Goal: Task Accomplishment & Management: Manage account settings

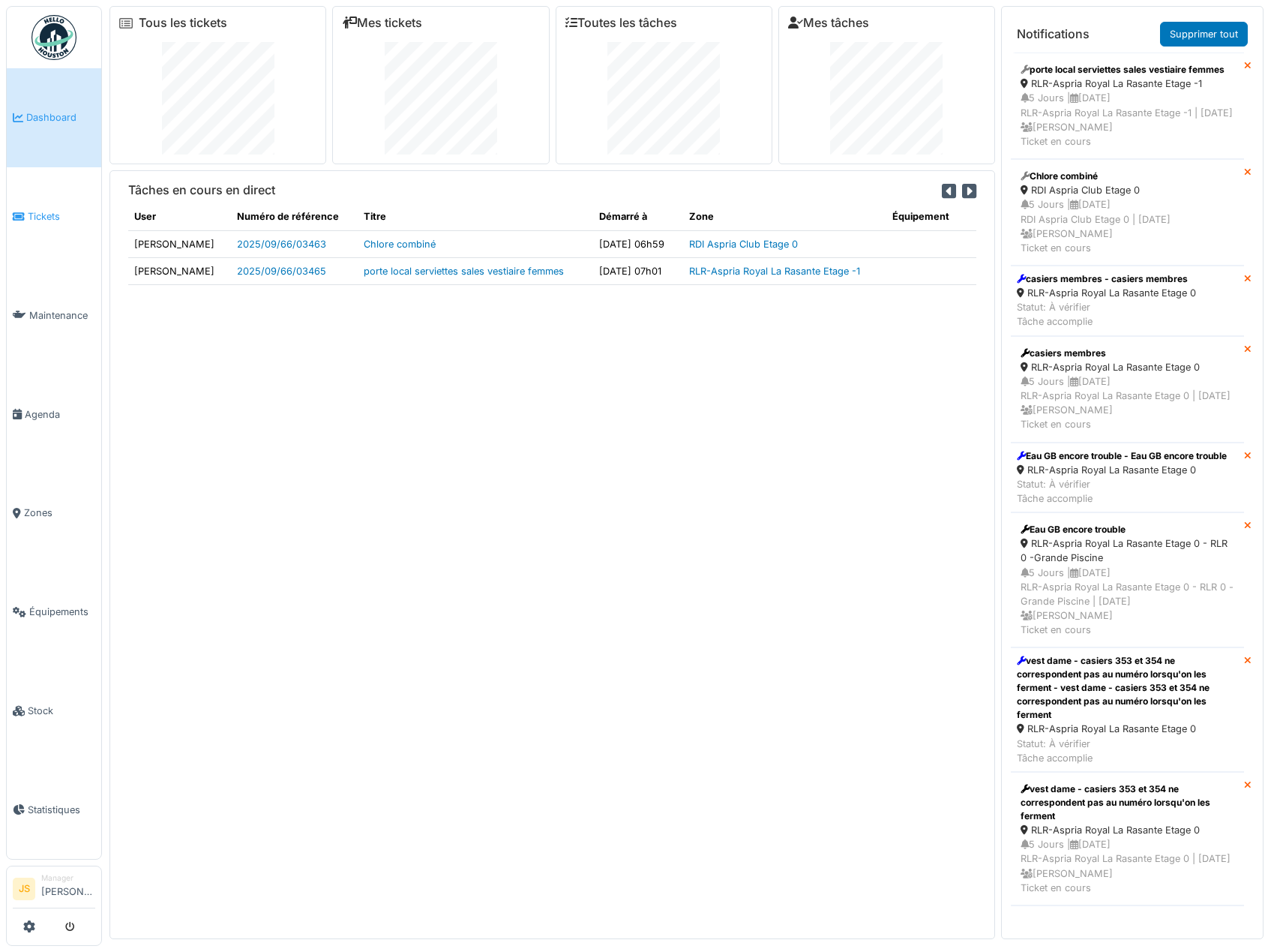
click at [34, 214] on span "Tickets" at bounding box center [61, 216] width 67 height 14
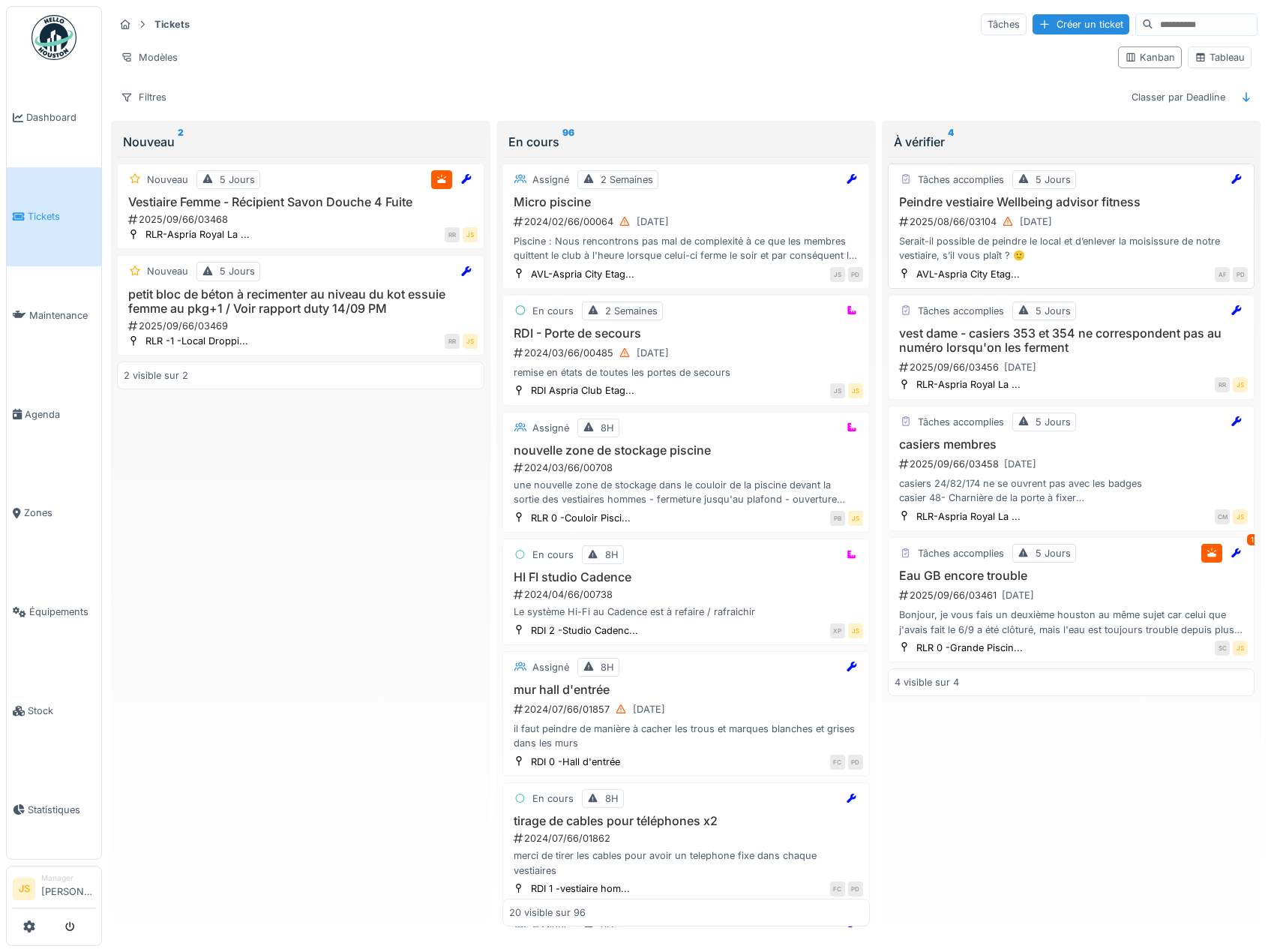
drag, startPoint x: 964, startPoint y: 215, endPoint x: 944, endPoint y: 202, distance: 23.9
click at [944, 202] on h3 "Peindre vestiaire Wellbeing advisor fitness" at bounding box center [1072, 201] width 354 height 14
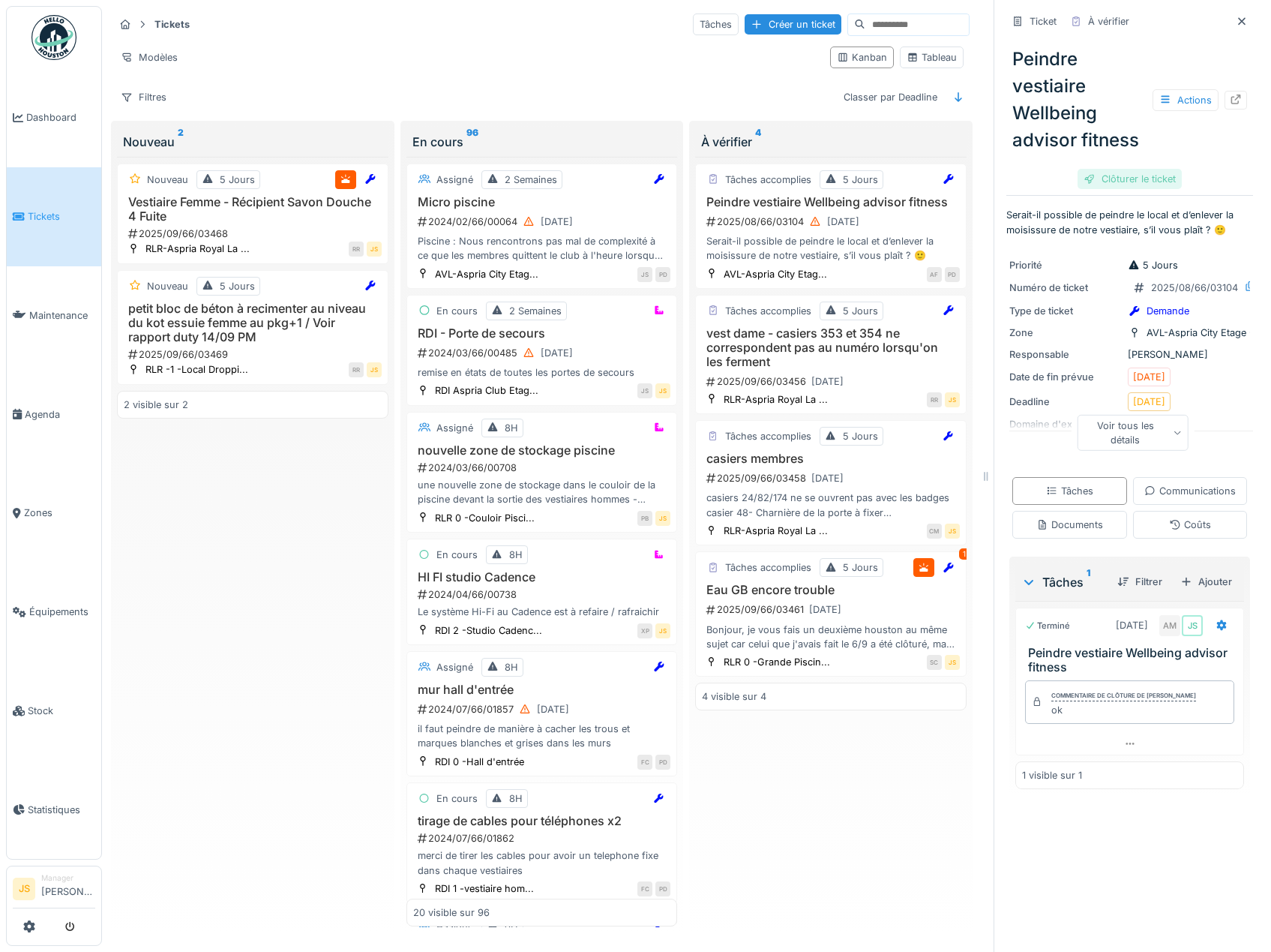
click at [1133, 189] on div "Clôturer le ticket" at bounding box center [1130, 179] width 104 height 20
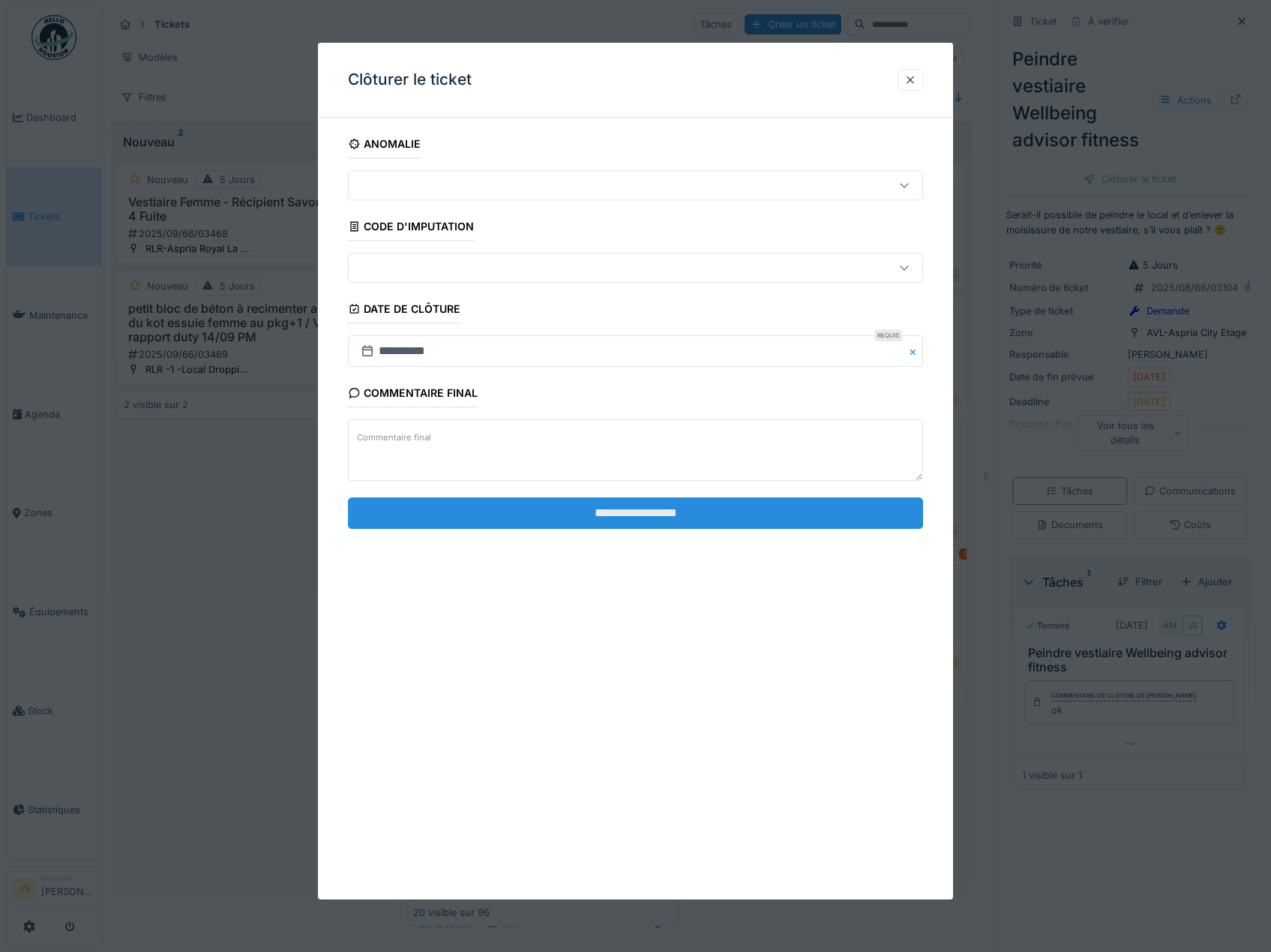
click at [611, 515] on input "**********" at bounding box center [636, 512] width 576 height 31
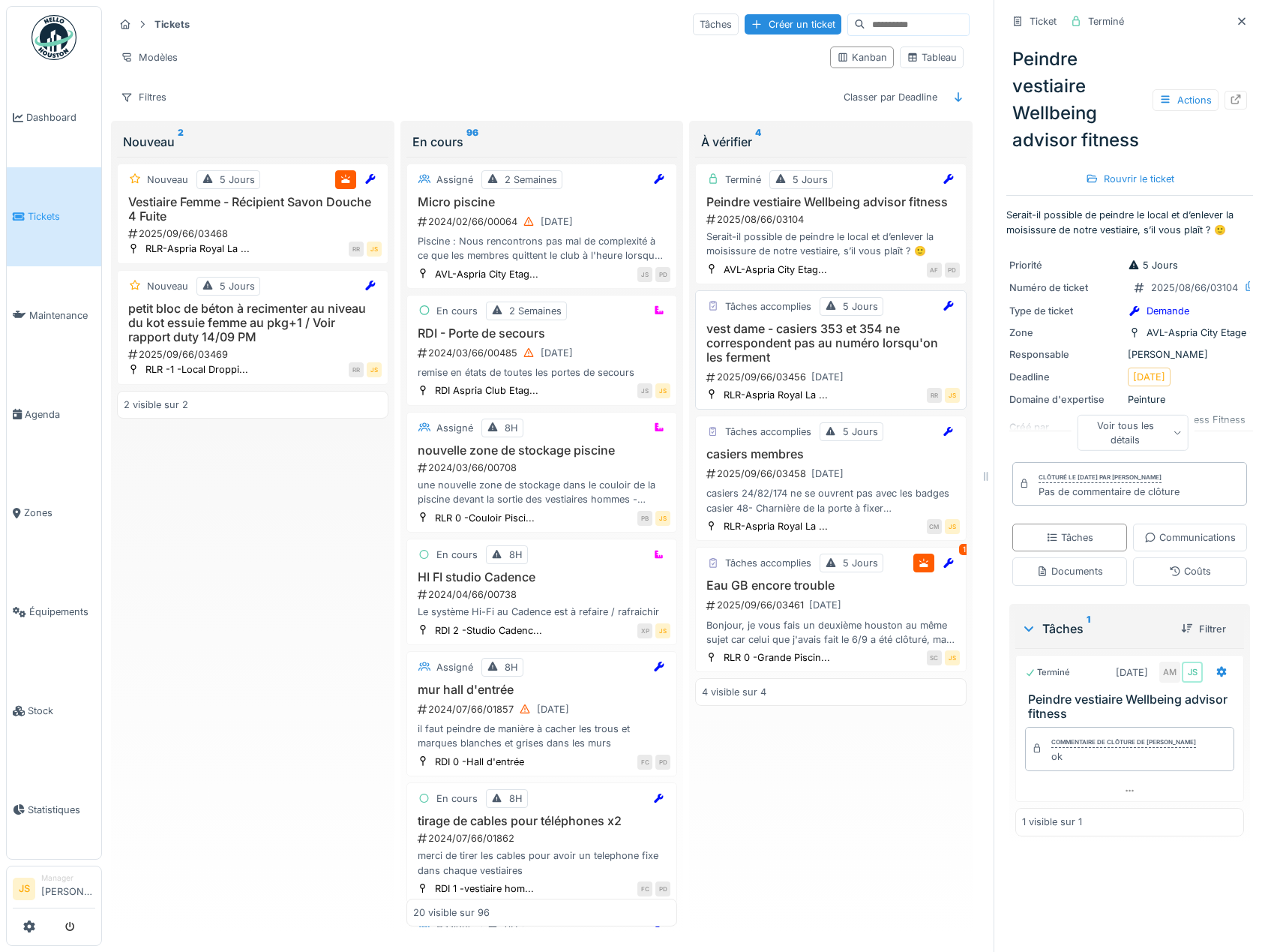
click at [740, 330] on h3 "vest dame - casiers 353 et 354 ne correspondent pas au numéro lorsqu'on les fer…" at bounding box center [831, 344] width 258 height 44
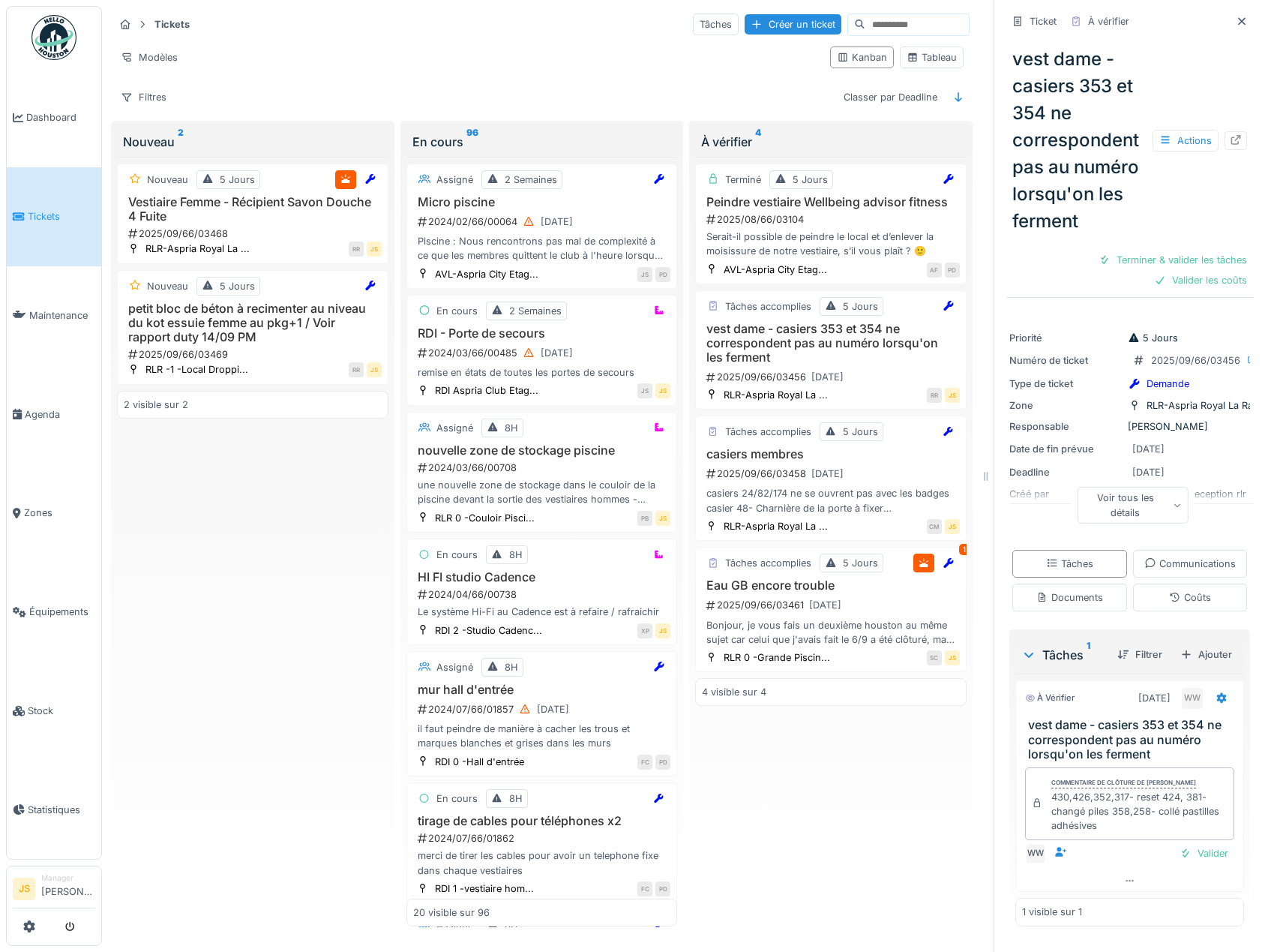
scroll to position [11, 0]
click at [803, 486] on div "casiers 24/82/174 ne se ouvrent pas avec les badges casier 48- Charnière de la …" at bounding box center [831, 501] width 258 height 29
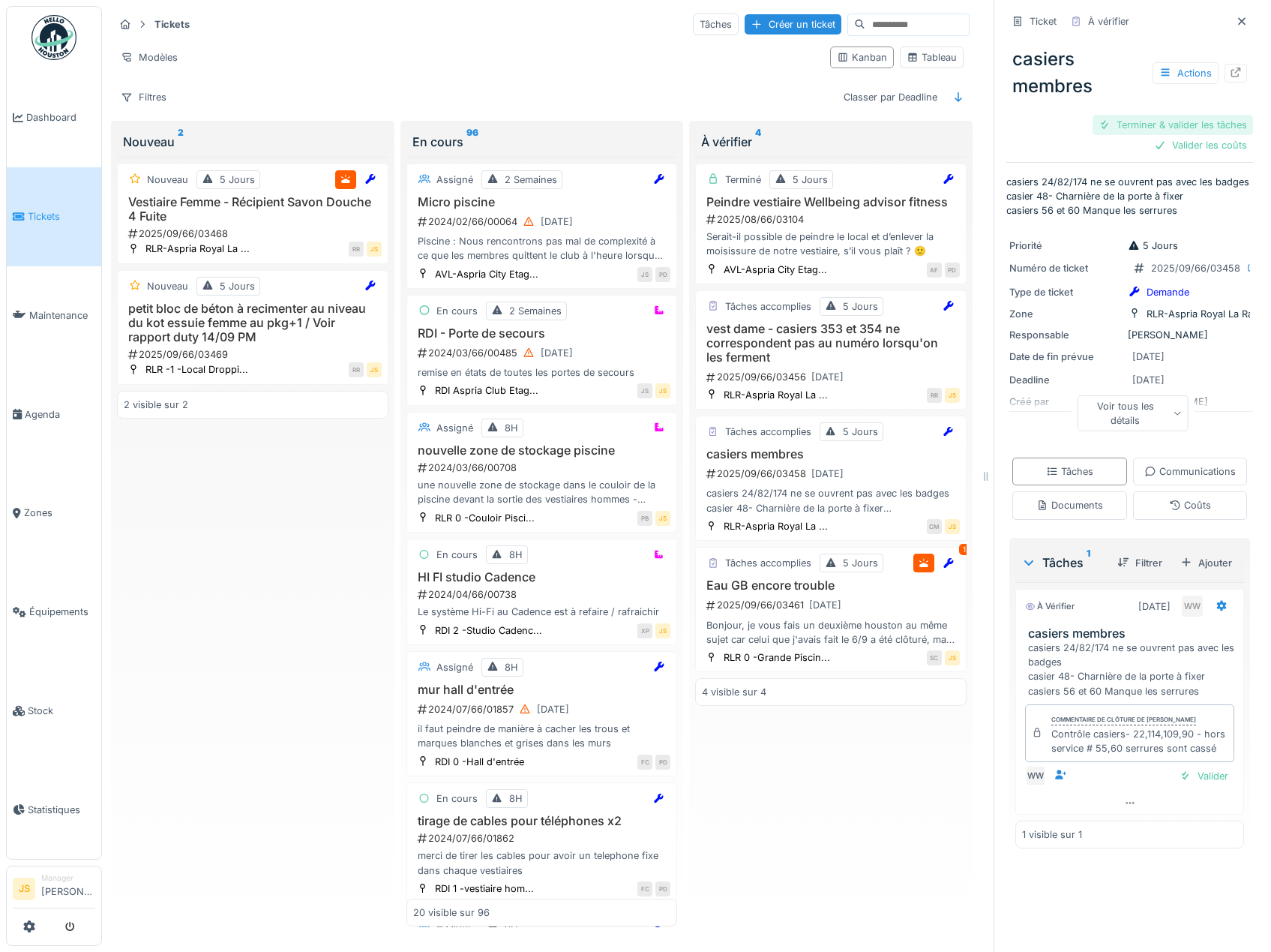
click at [1177, 115] on div "Terminer & valider les tâches" at bounding box center [1172, 124] width 161 height 20
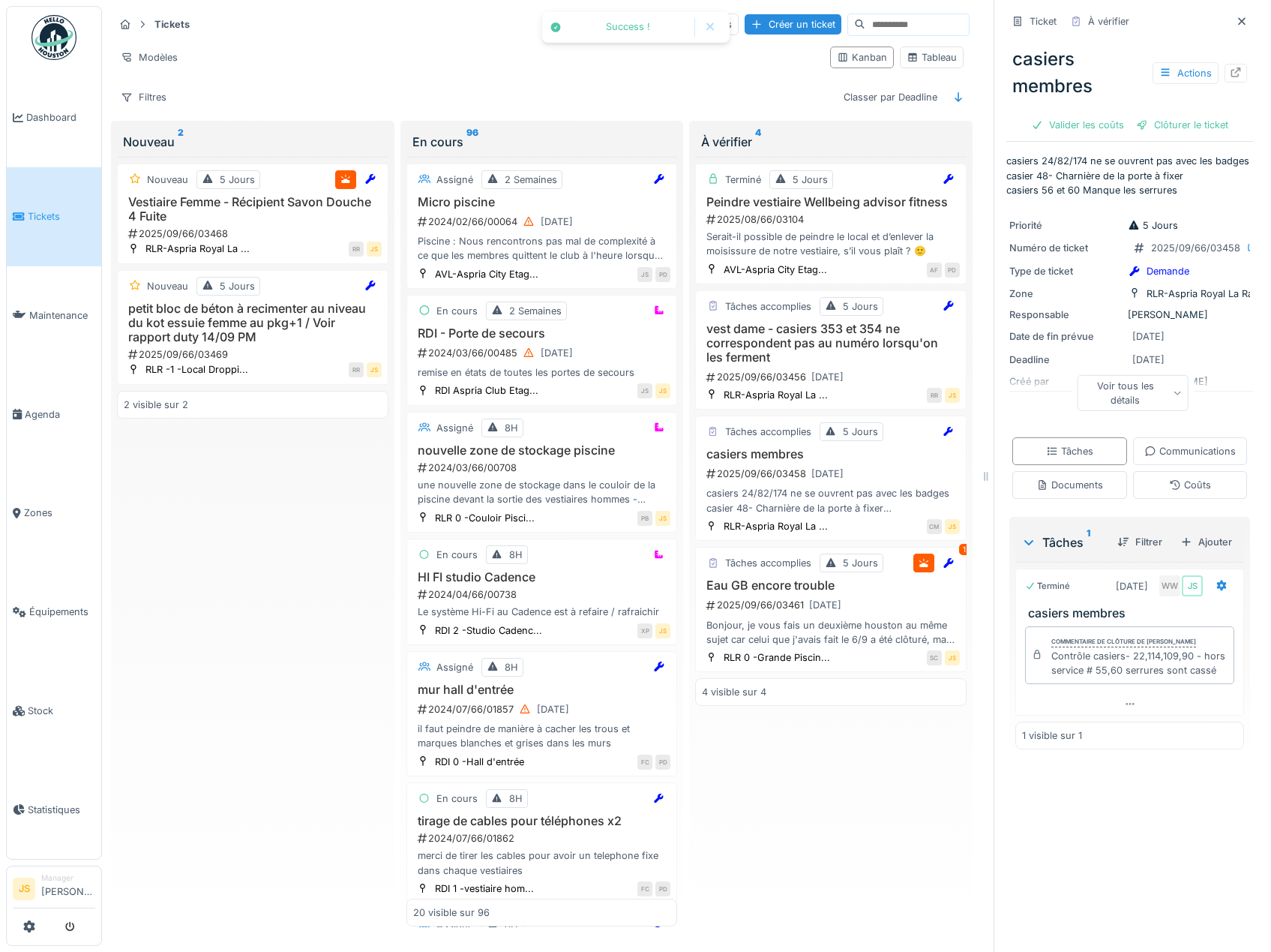
click at [1178, 115] on div "Clôturer le ticket" at bounding box center [1183, 124] width 104 height 20
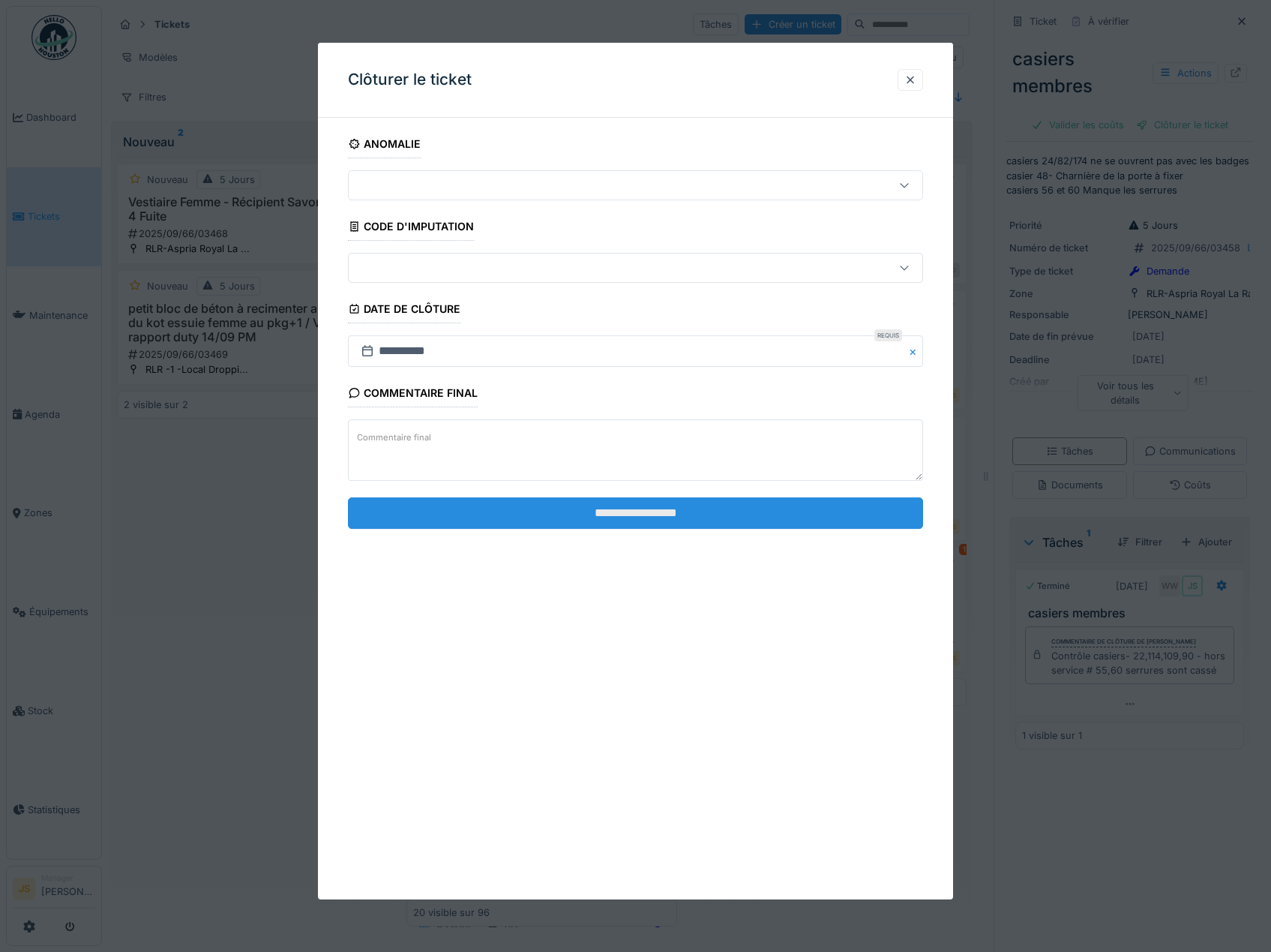
click at [700, 522] on input "**********" at bounding box center [636, 512] width 576 height 31
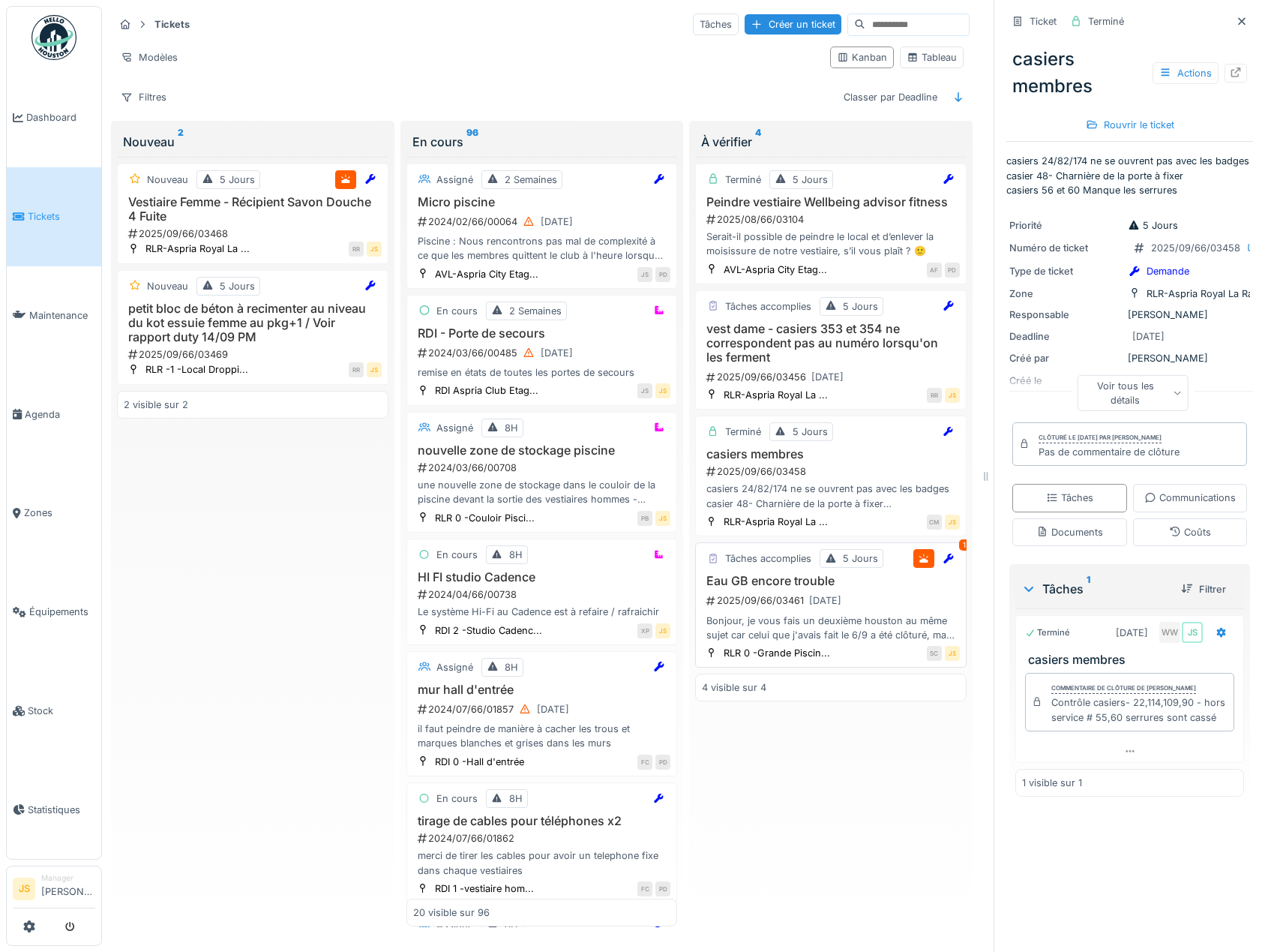
click at [767, 574] on h3 "Eau GB encore trouble" at bounding box center [831, 581] width 258 height 14
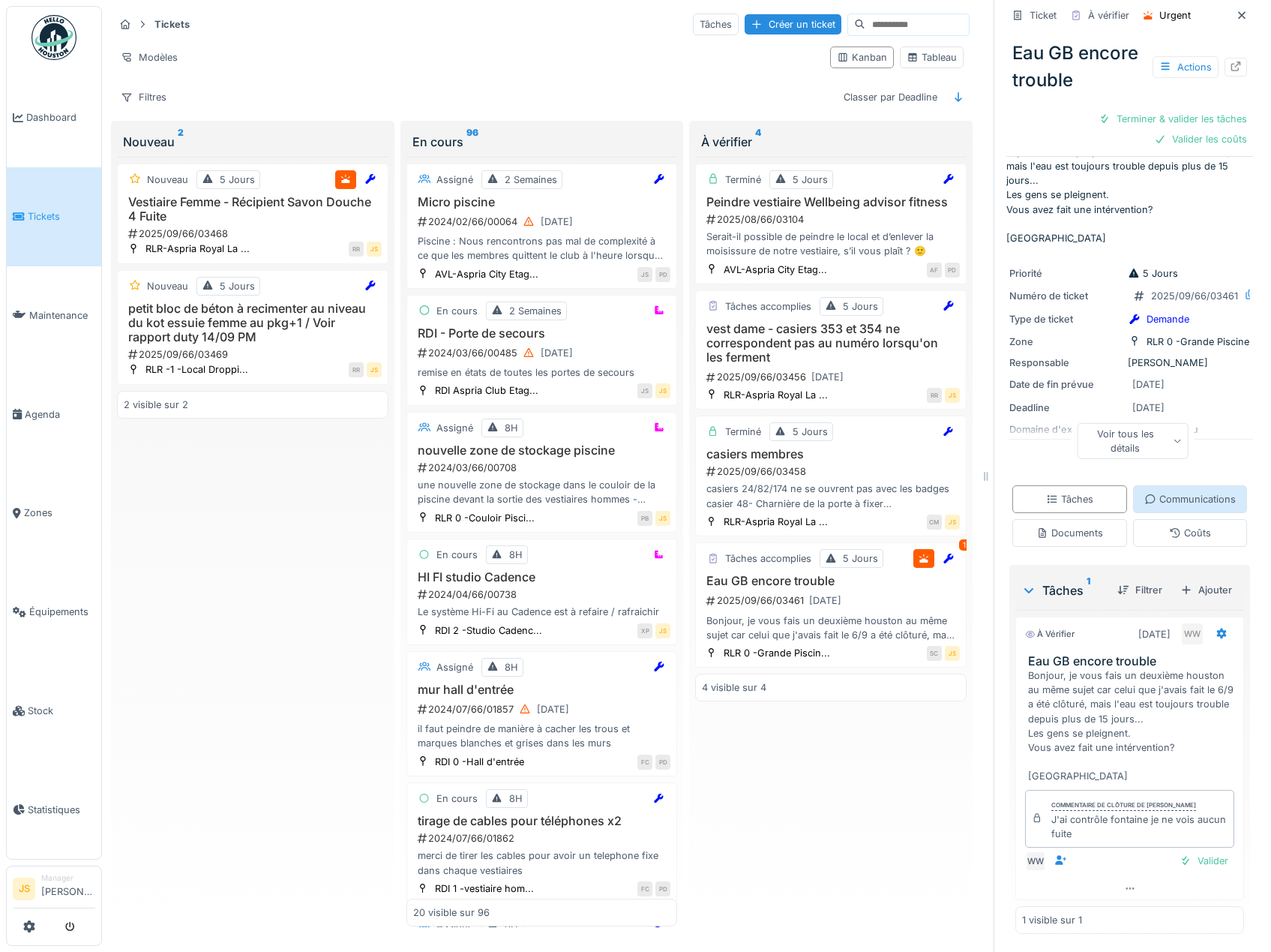
scroll to position [75, 0]
click at [816, 353] on h3 "vest dame - casiers 353 et 354 ne correspondent pas au numéro lorsqu'on les fer…" at bounding box center [831, 344] width 258 height 44
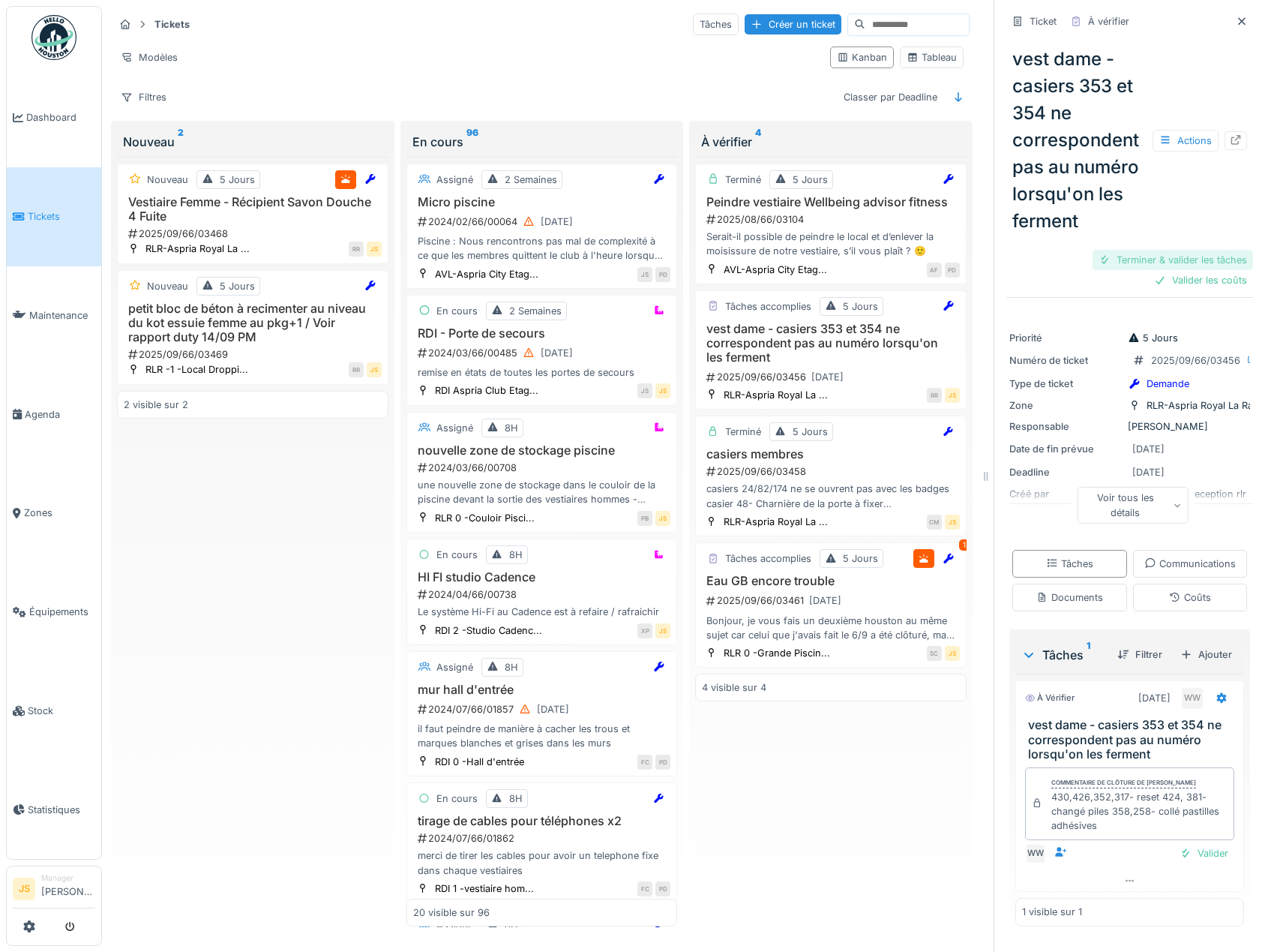
click at [1165, 270] on div "Terminer & valider les tâches" at bounding box center [1172, 259] width 161 height 20
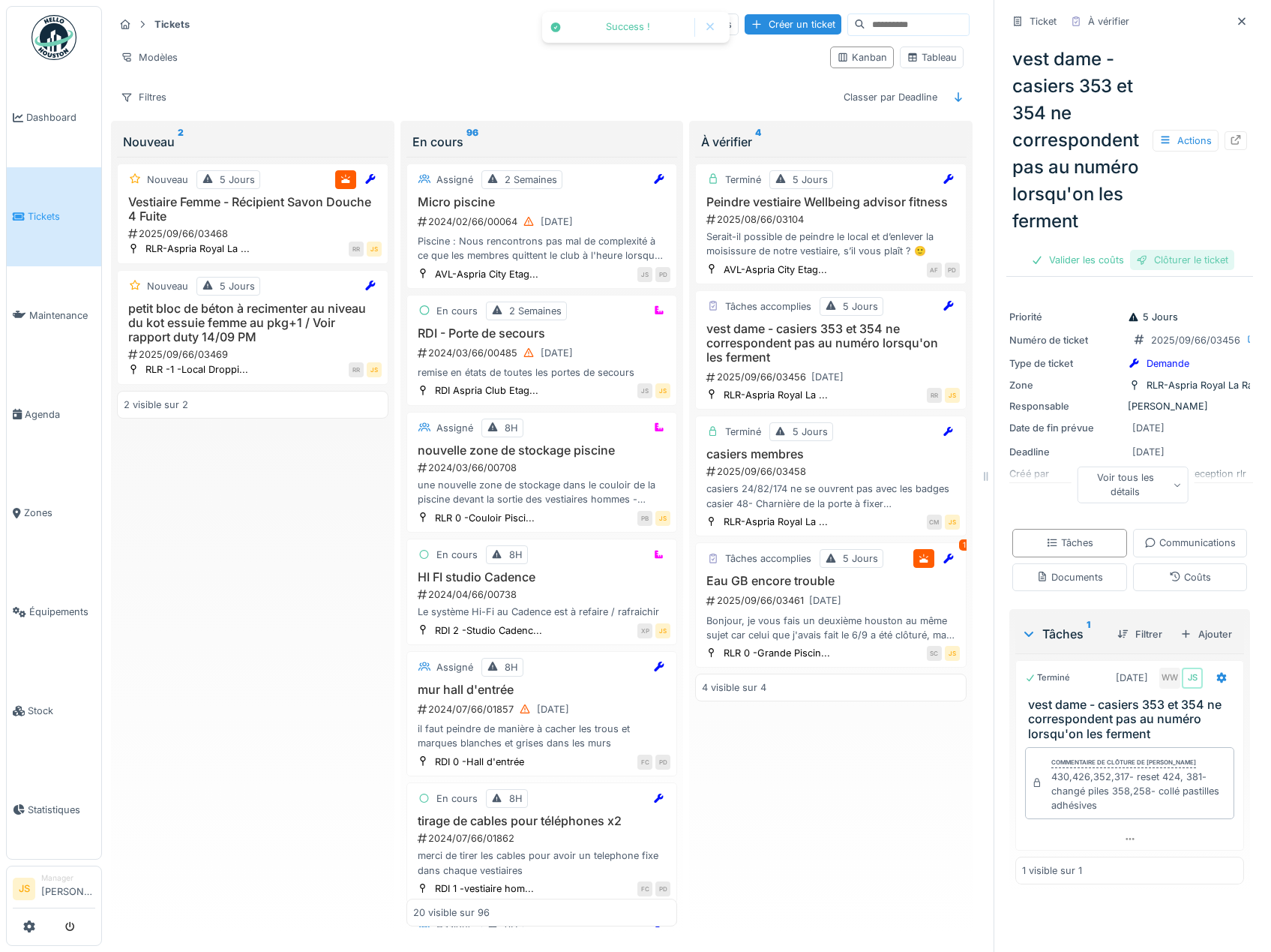
click at [1167, 270] on div "Clôturer le ticket" at bounding box center [1183, 259] width 104 height 20
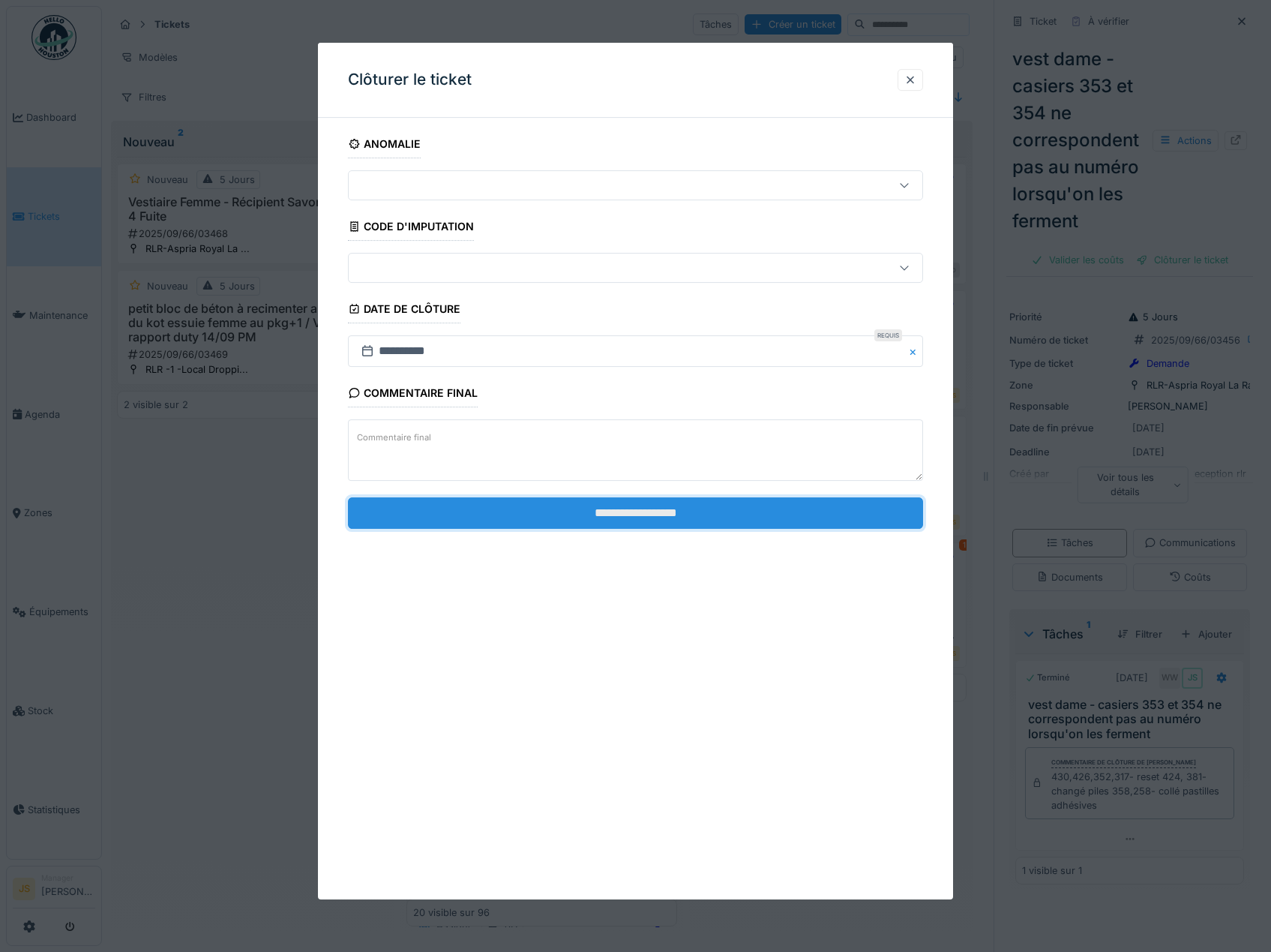
click at [670, 515] on input "**********" at bounding box center [636, 512] width 576 height 31
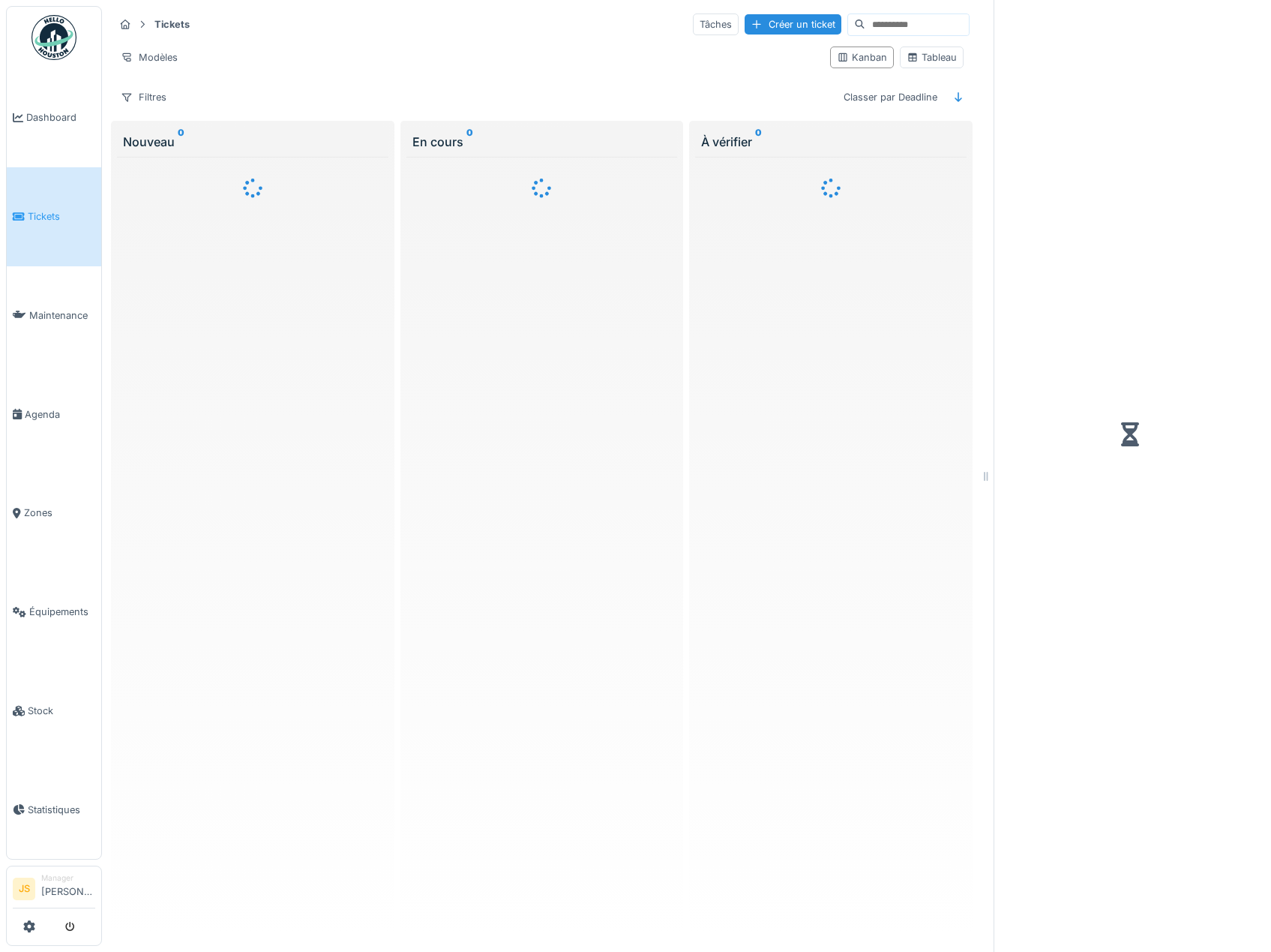
scroll to position [5, 0]
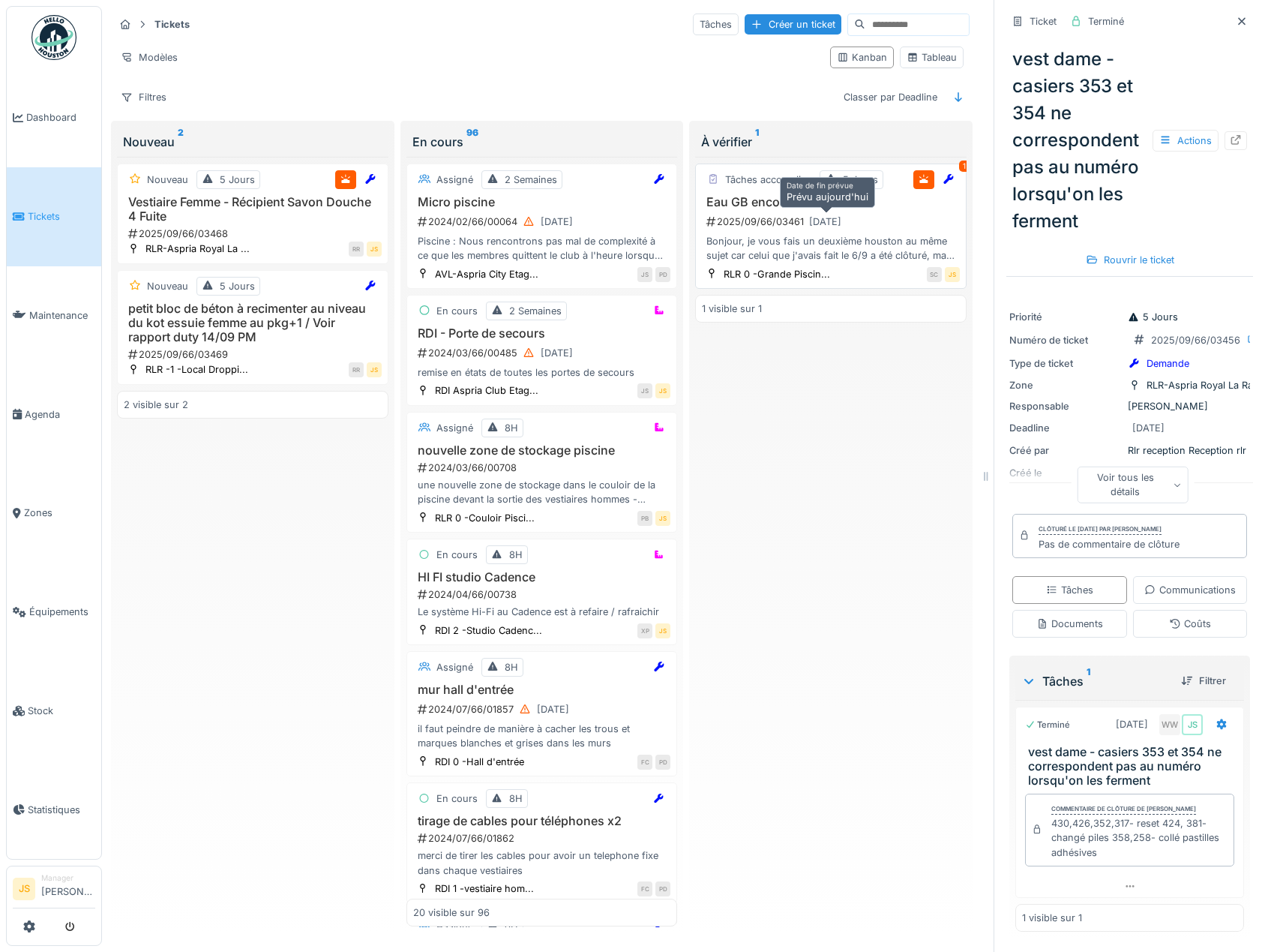
click at [804, 216] on div "15/09/2025" at bounding box center [825, 221] width 43 height 19
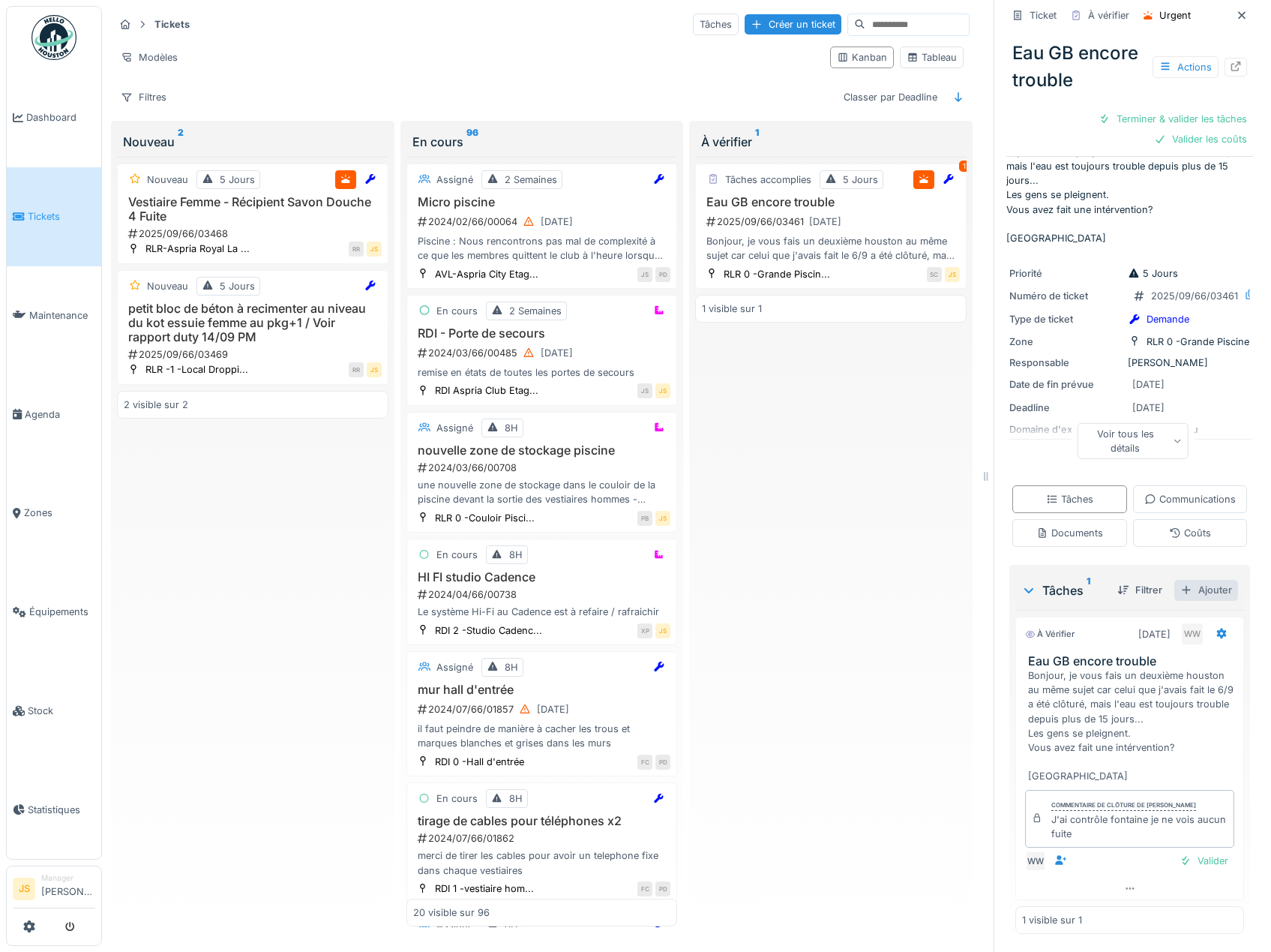
scroll to position [120, 0]
click at [1217, 629] on icon at bounding box center [1222, 634] width 9 height 10
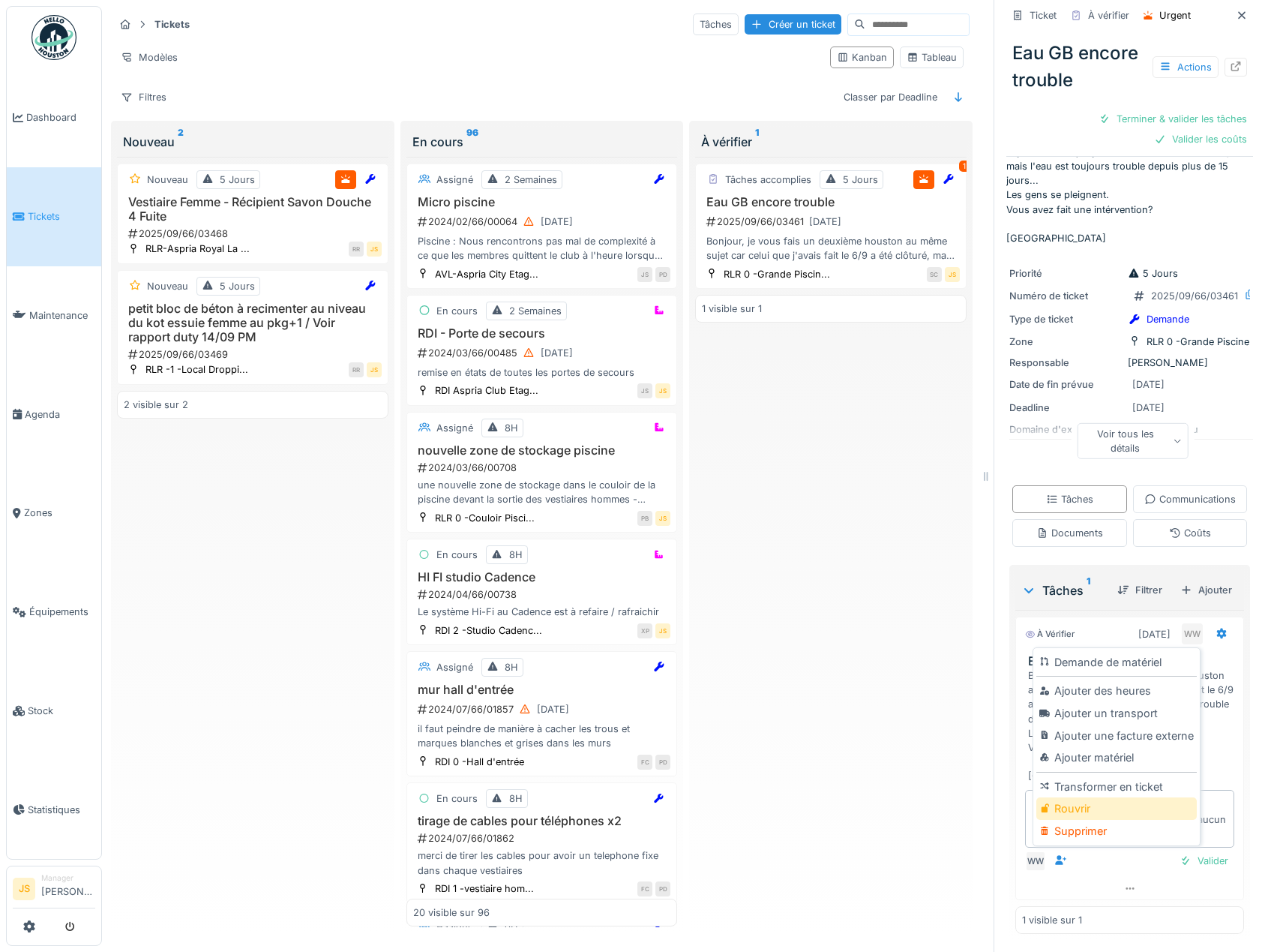
click at [1072, 806] on div "Rouvrir" at bounding box center [1116, 809] width 160 height 23
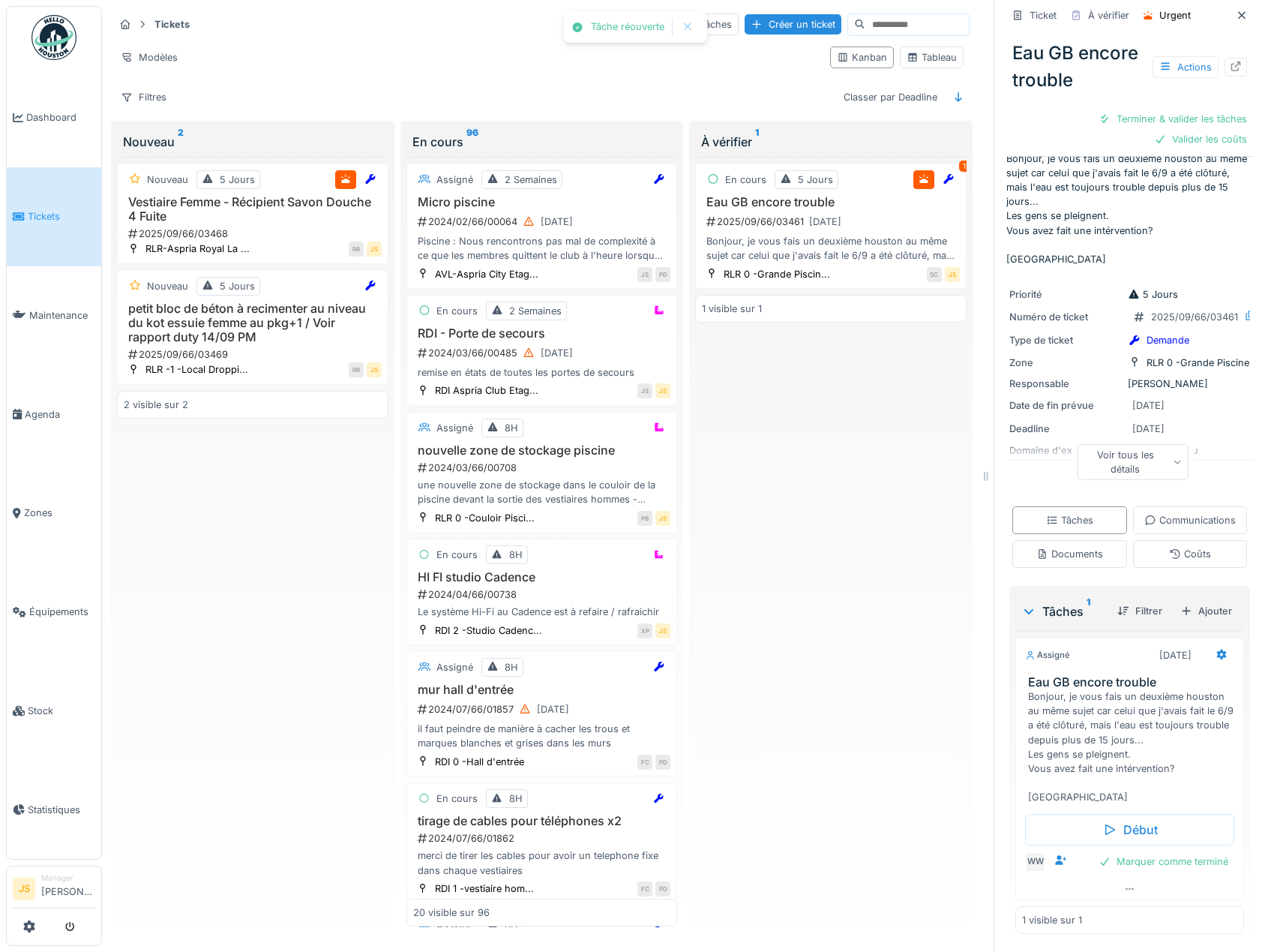
scroll to position [73, 0]
click at [841, 423] on div "En cours 5 Jours 1 Eau GB encore trouble 2025/09/66/03461 15/09/2025 Bonjour, j…" at bounding box center [831, 542] width 272 height 771
click at [168, 206] on h3 "Vestiaire Femme - Récipient Savon Douche 4 Fuite" at bounding box center [253, 209] width 258 height 29
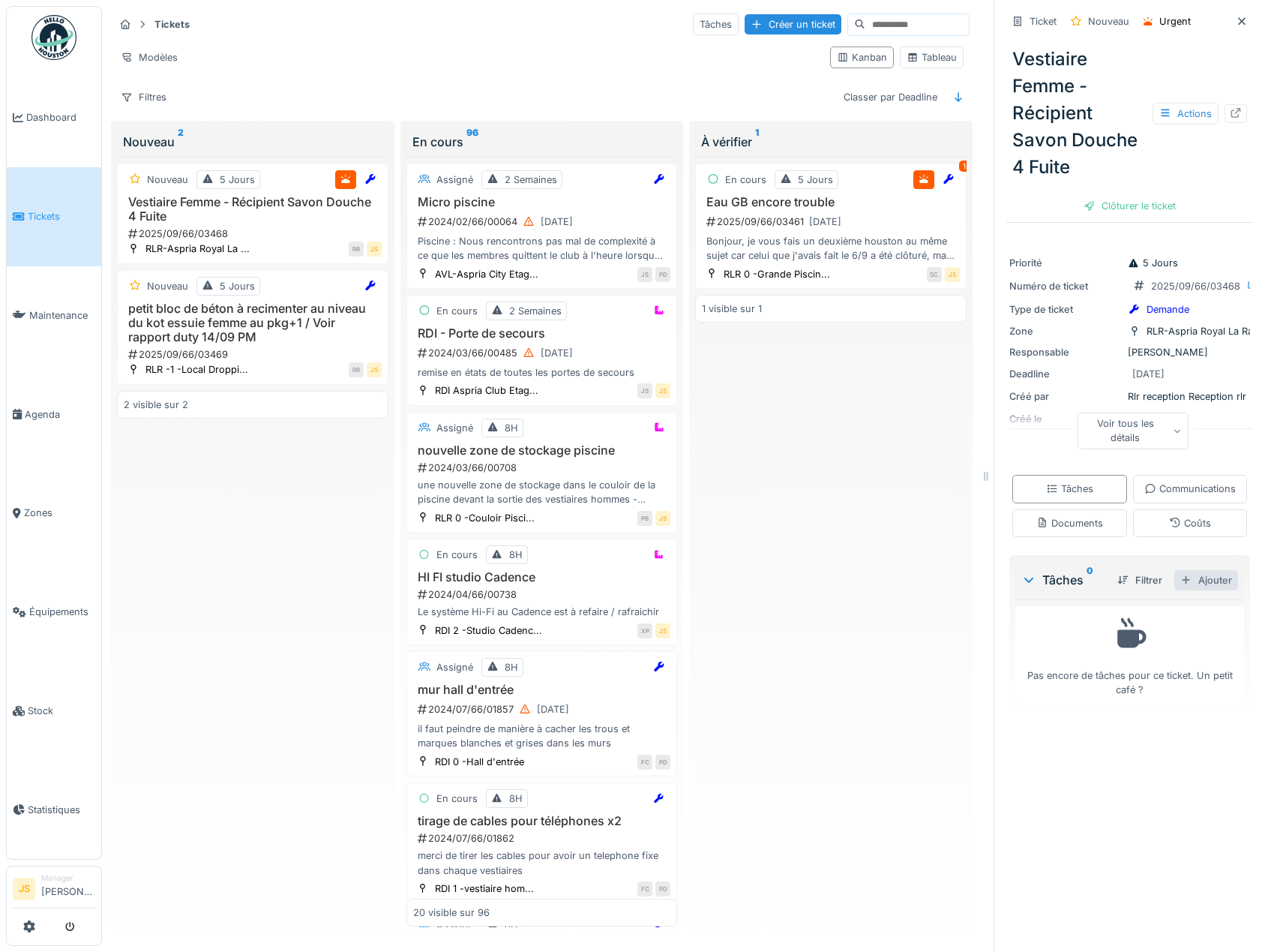
click at [1197, 590] on div "Ajouter" at bounding box center [1205, 580] width 64 height 20
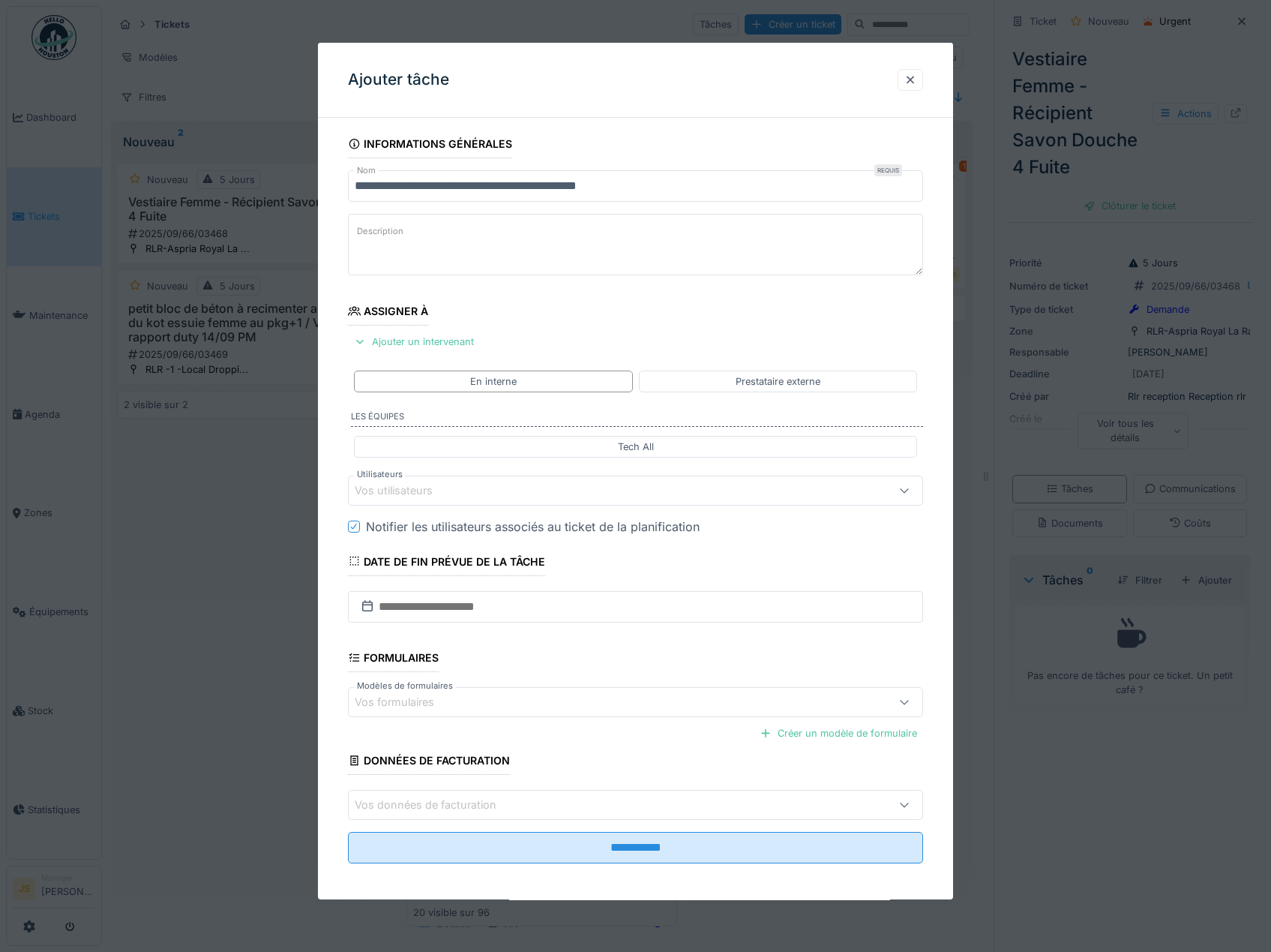
click at [391, 491] on div "Vos utilisateurs" at bounding box center [404, 490] width 99 height 16
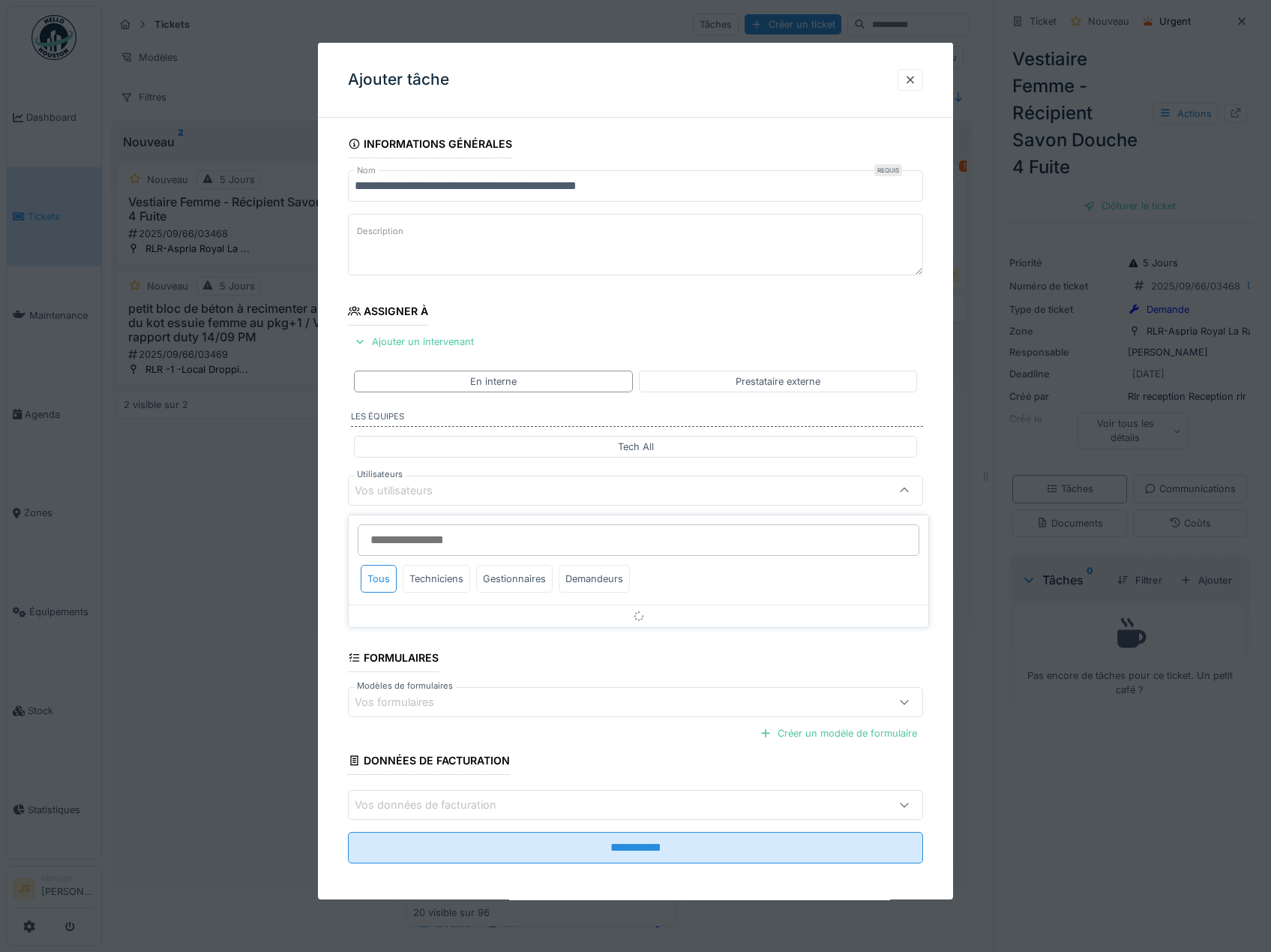
scroll to position [6, 0]
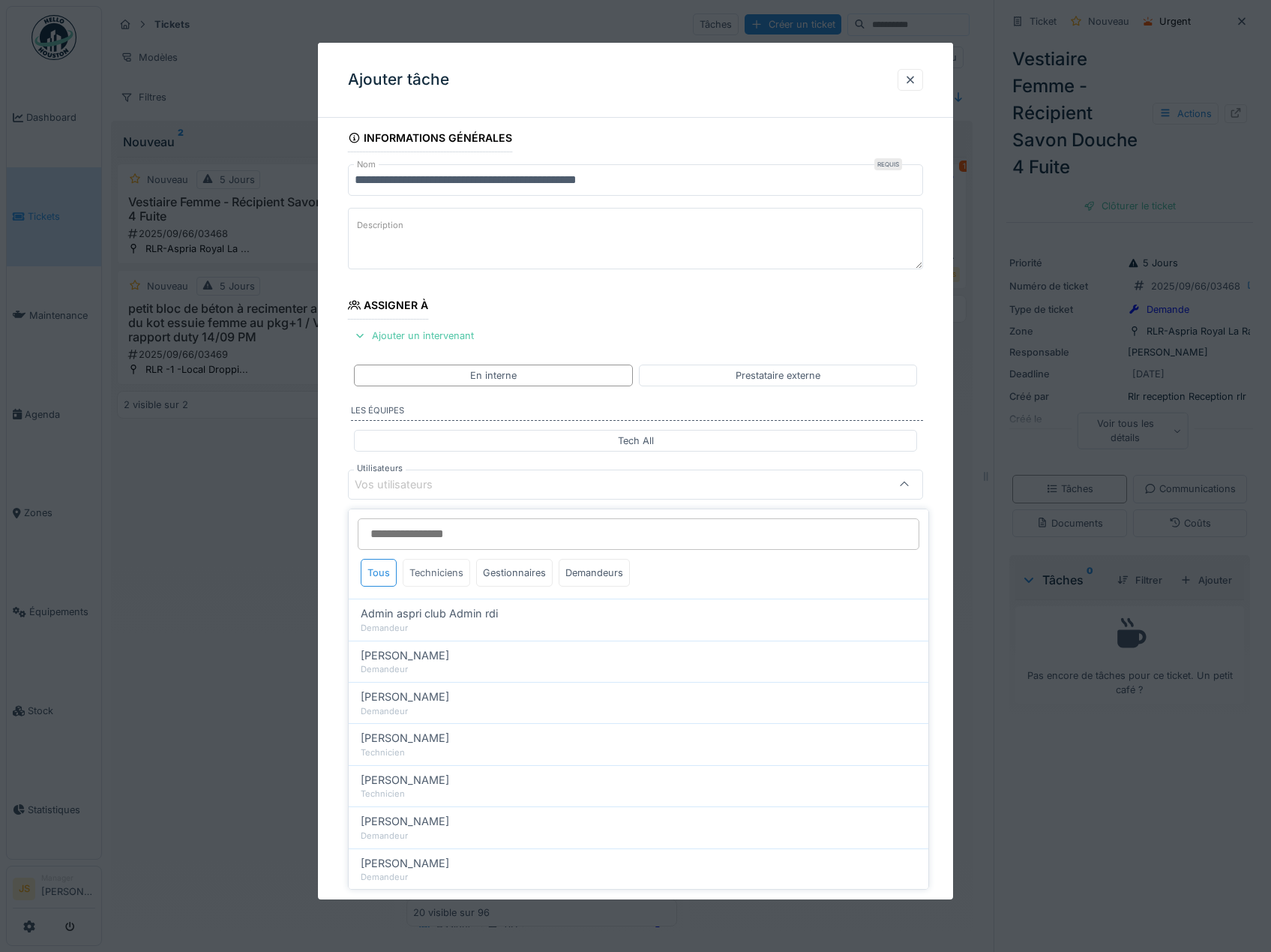
click at [428, 568] on div "Techniciens" at bounding box center [436, 572] width 67 height 28
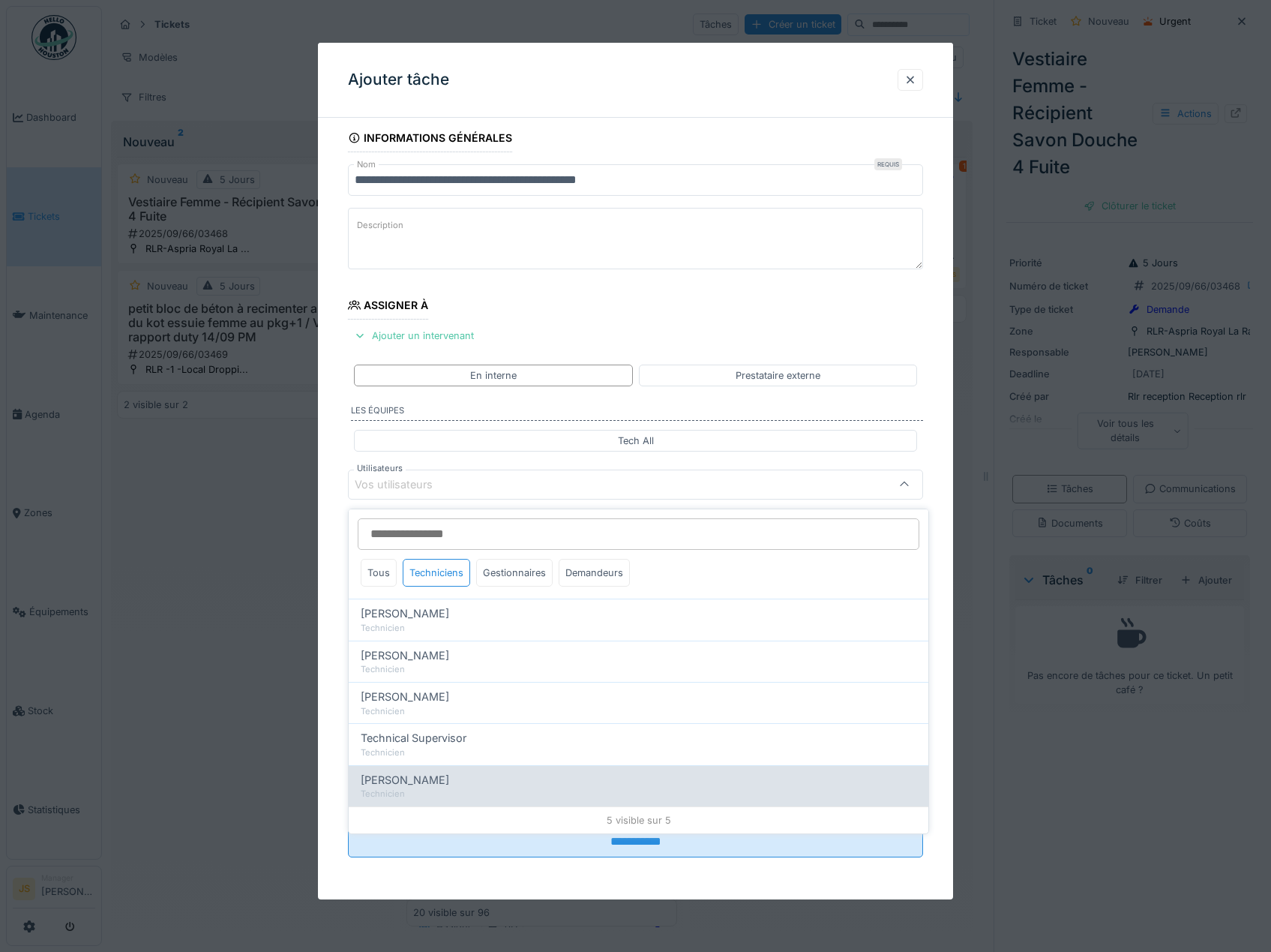
click at [433, 780] on span "[PERSON_NAME]" at bounding box center [405, 779] width 88 height 16
type input "****"
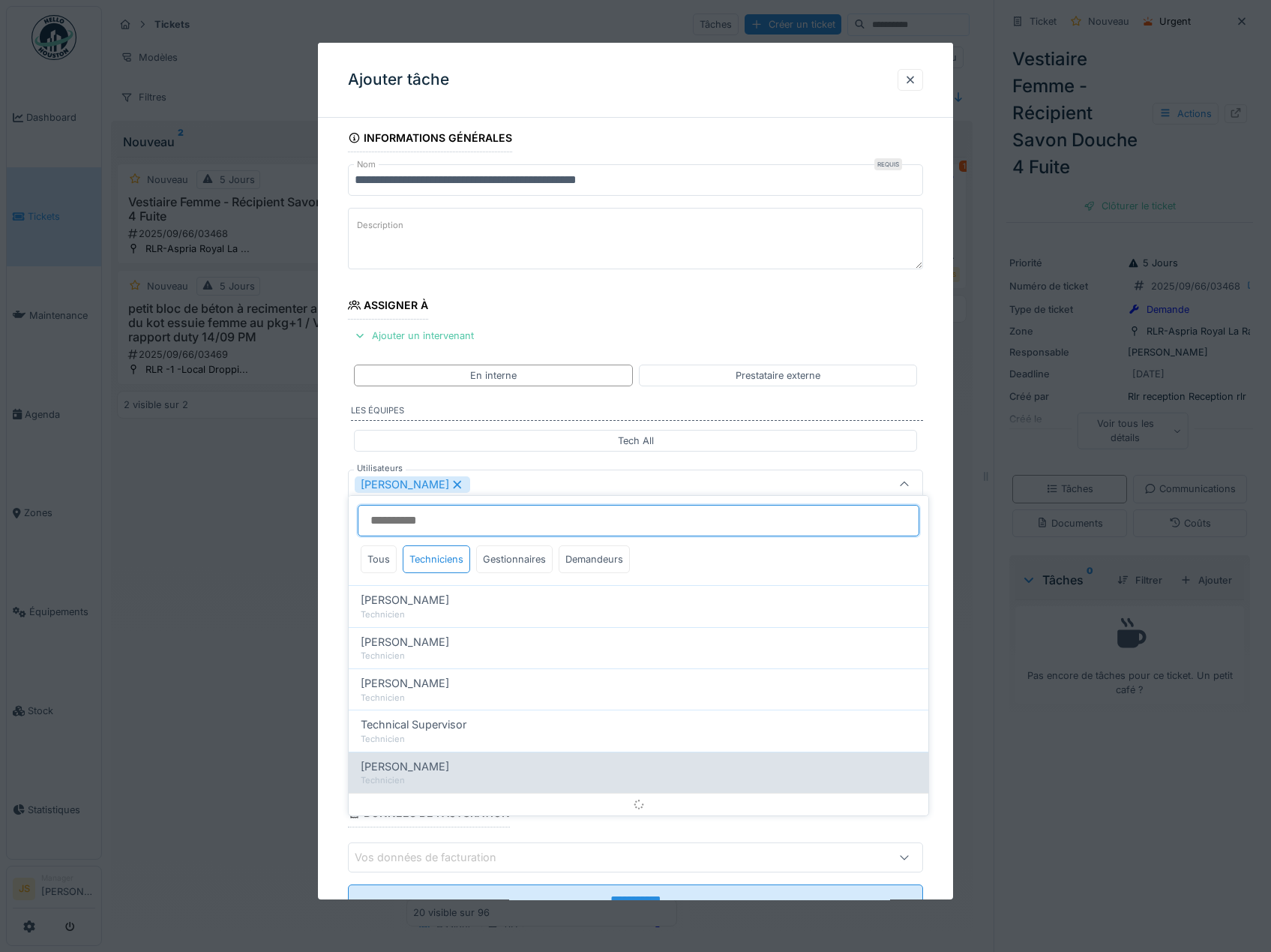
scroll to position [20, 0]
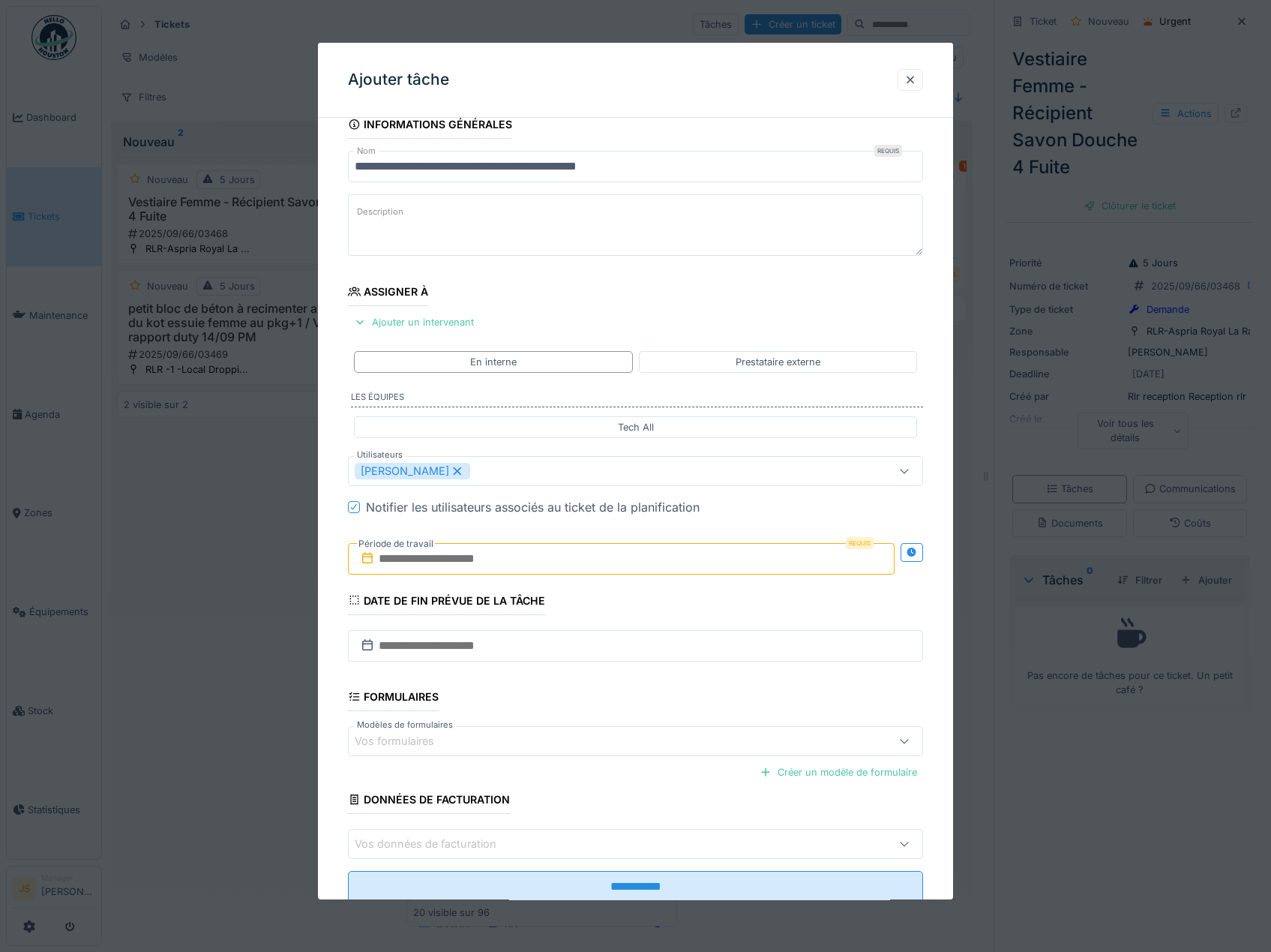
click at [329, 672] on div "**********" at bounding box center [636, 527] width 636 height 834
click at [417, 556] on input "text" at bounding box center [621, 559] width 547 height 31
click at [597, 704] on div "17" at bounding box center [599, 705] width 20 height 20
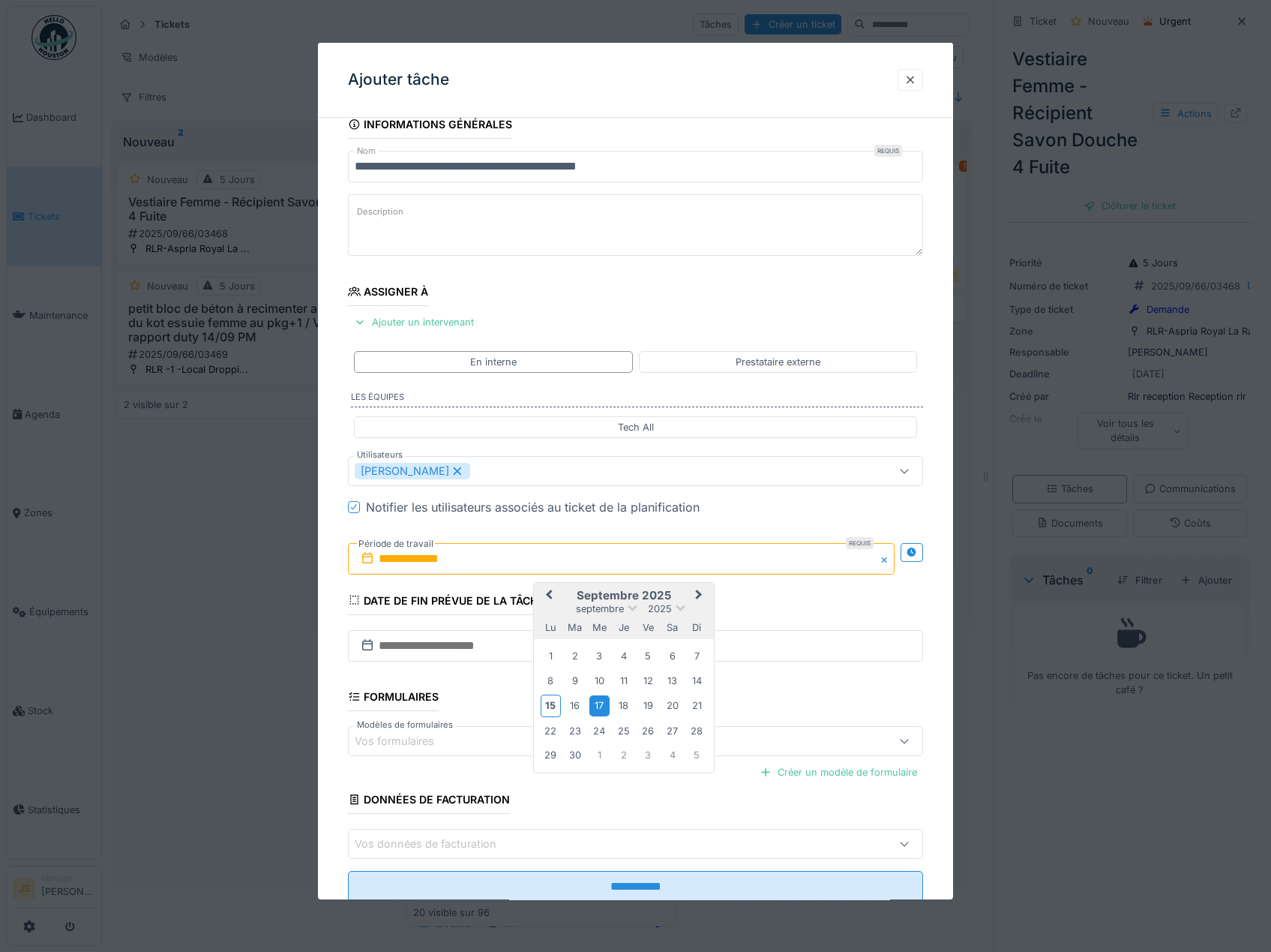
click at [597, 706] on div "17" at bounding box center [599, 705] width 20 height 20
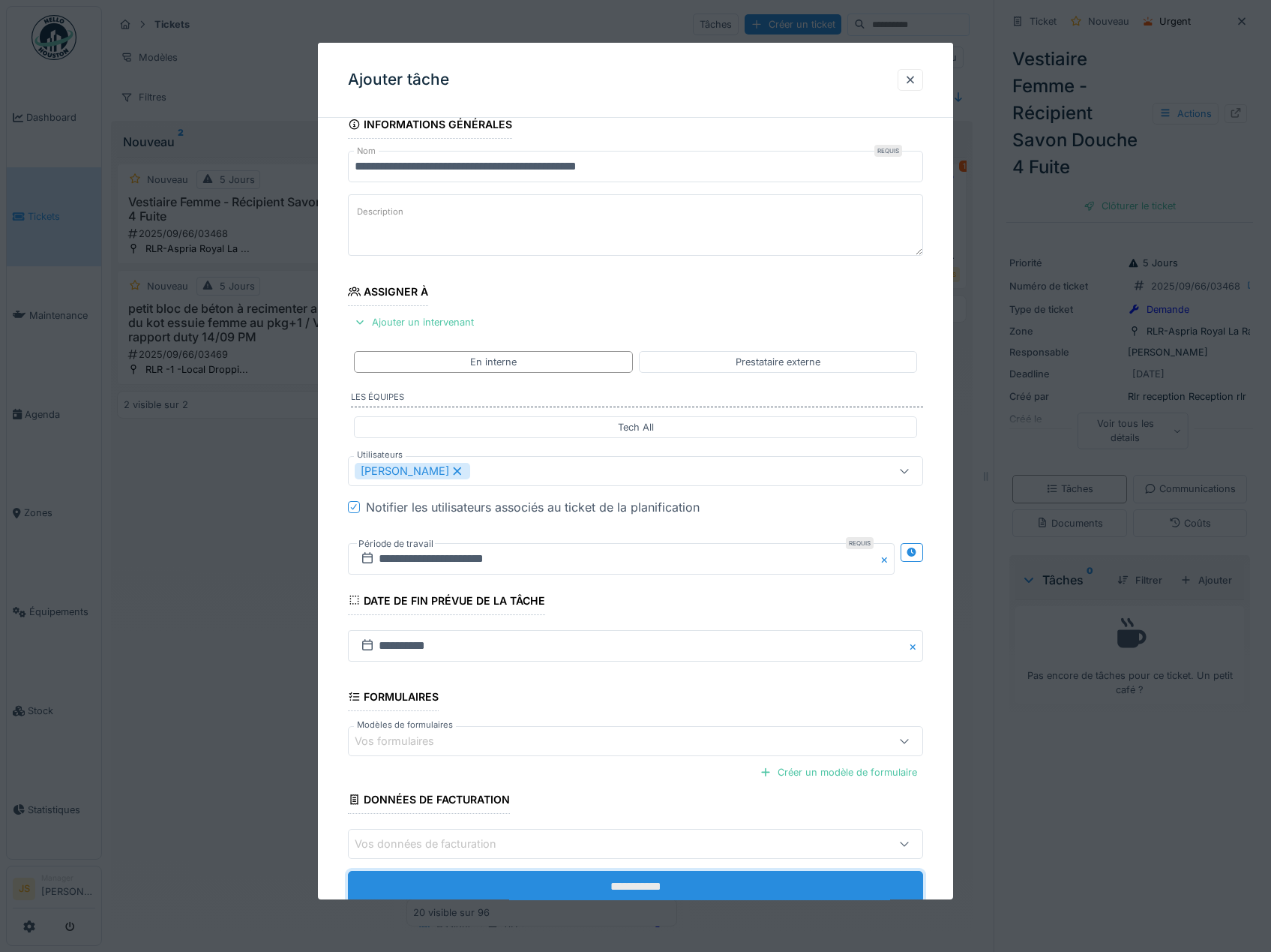
click at [609, 881] on input "**********" at bounding box center [636, 886] width 576 height 31
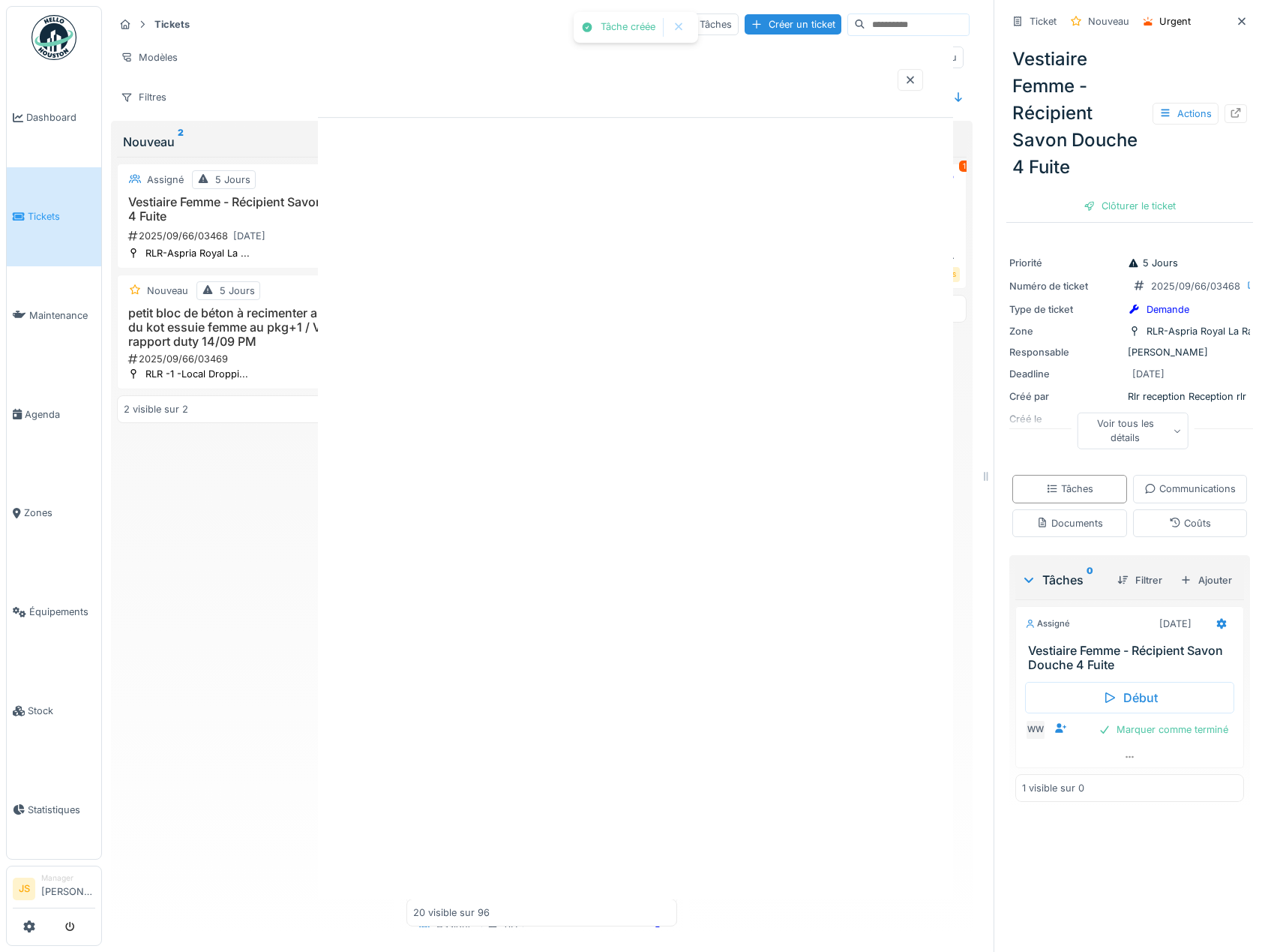
scroll to position [0, 0]
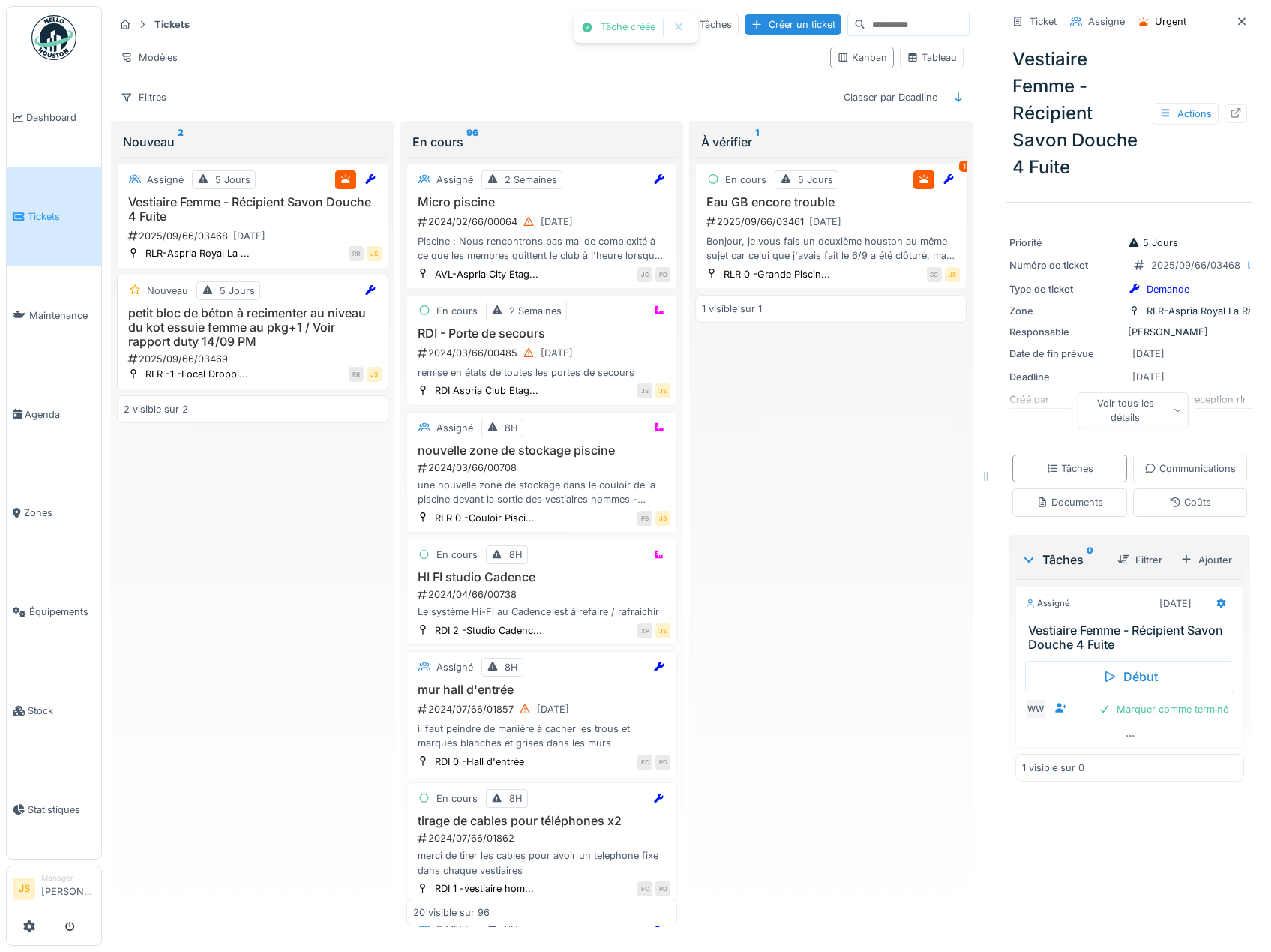
click at [227, 323] on h3 "petit bloc de béton à recimenter au niveau du kot essuie femme au pkg+1 / Voir …" at bounding box center [253, 328] width 258 height 44
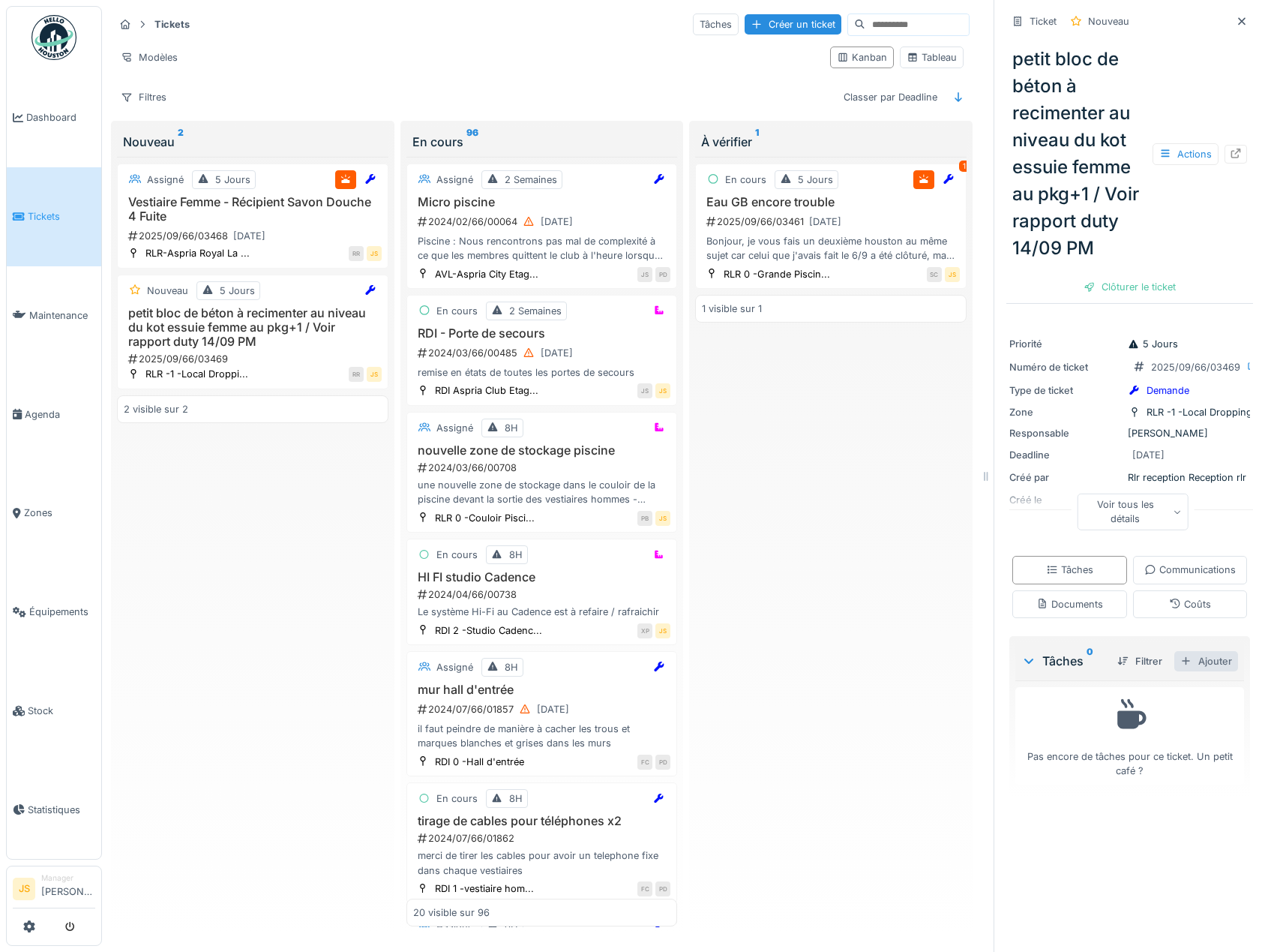
click at [1186, 672] on div "Ajouter" at bounding box center [1205, 660] width 64 height 20
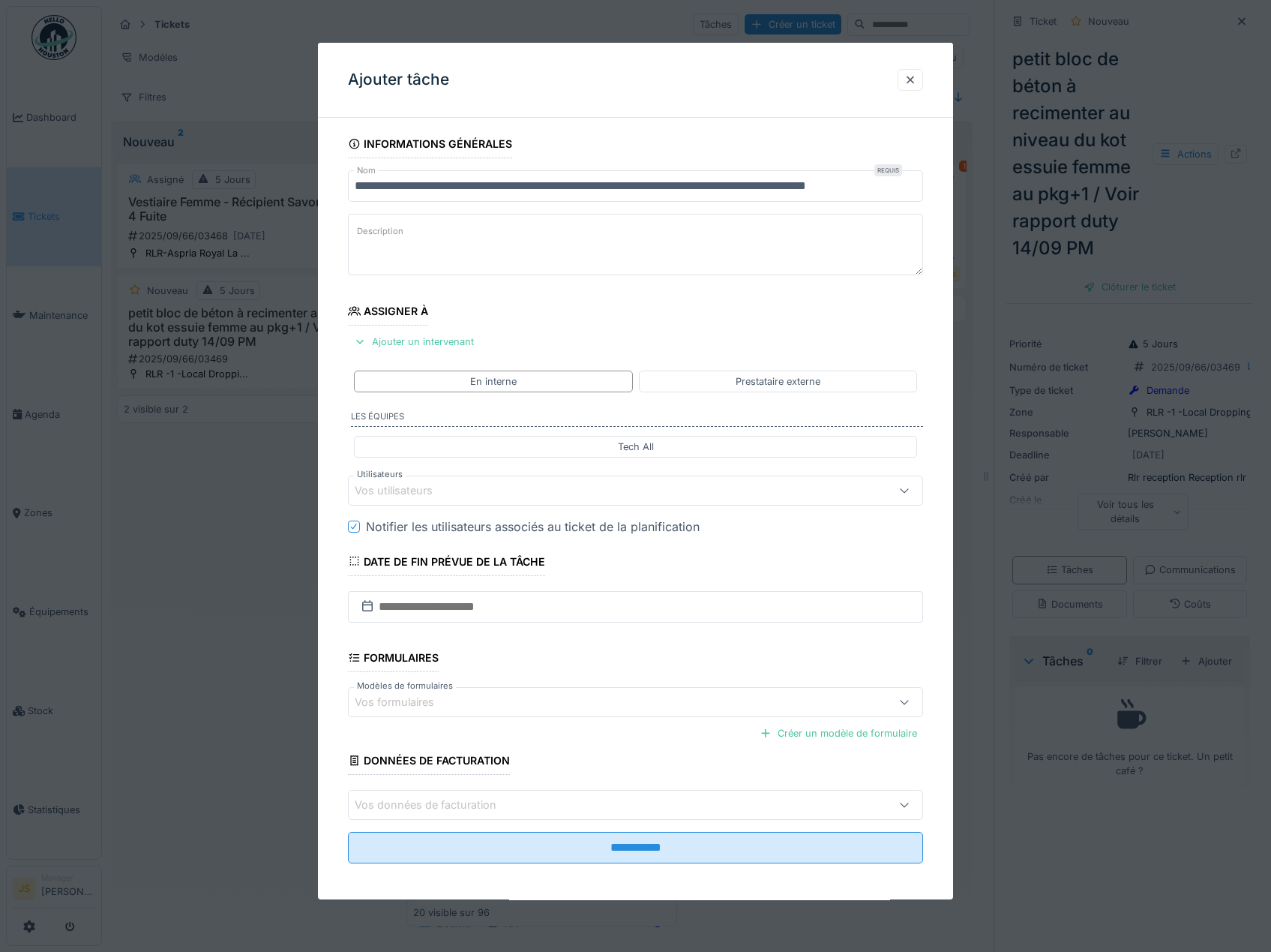
click at [390, 493] on div "Vos utilisateurs" at bounding box center [404, 490] width 99 height 16
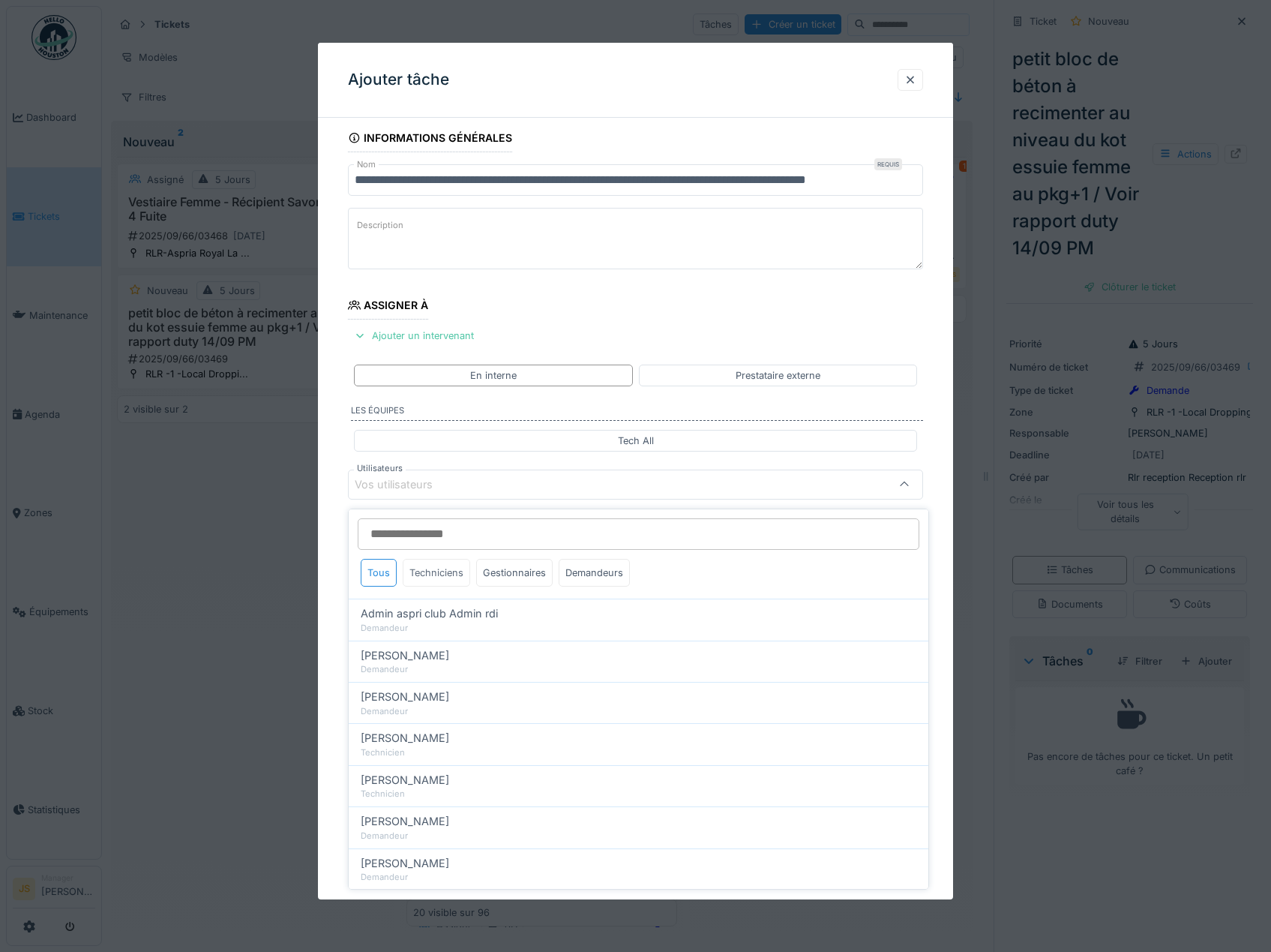
click at [436, 565] on div "Techniciens" at bounding box center [436, 572] width 67 height 28
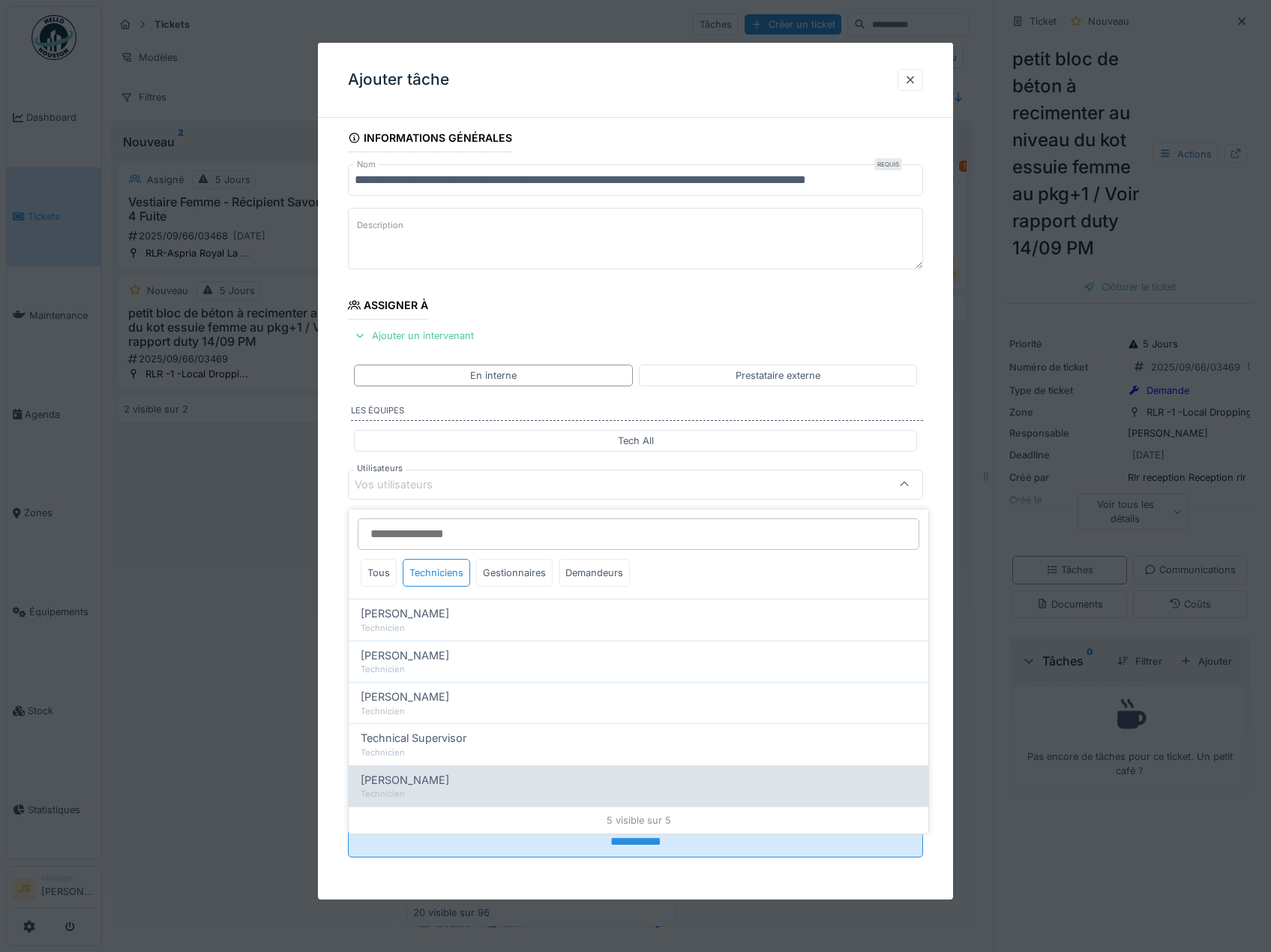
click at [446, 772] on span "[PERSON_NAME]" at bounding box center [405, 779] width 88 height 16
type input "****"
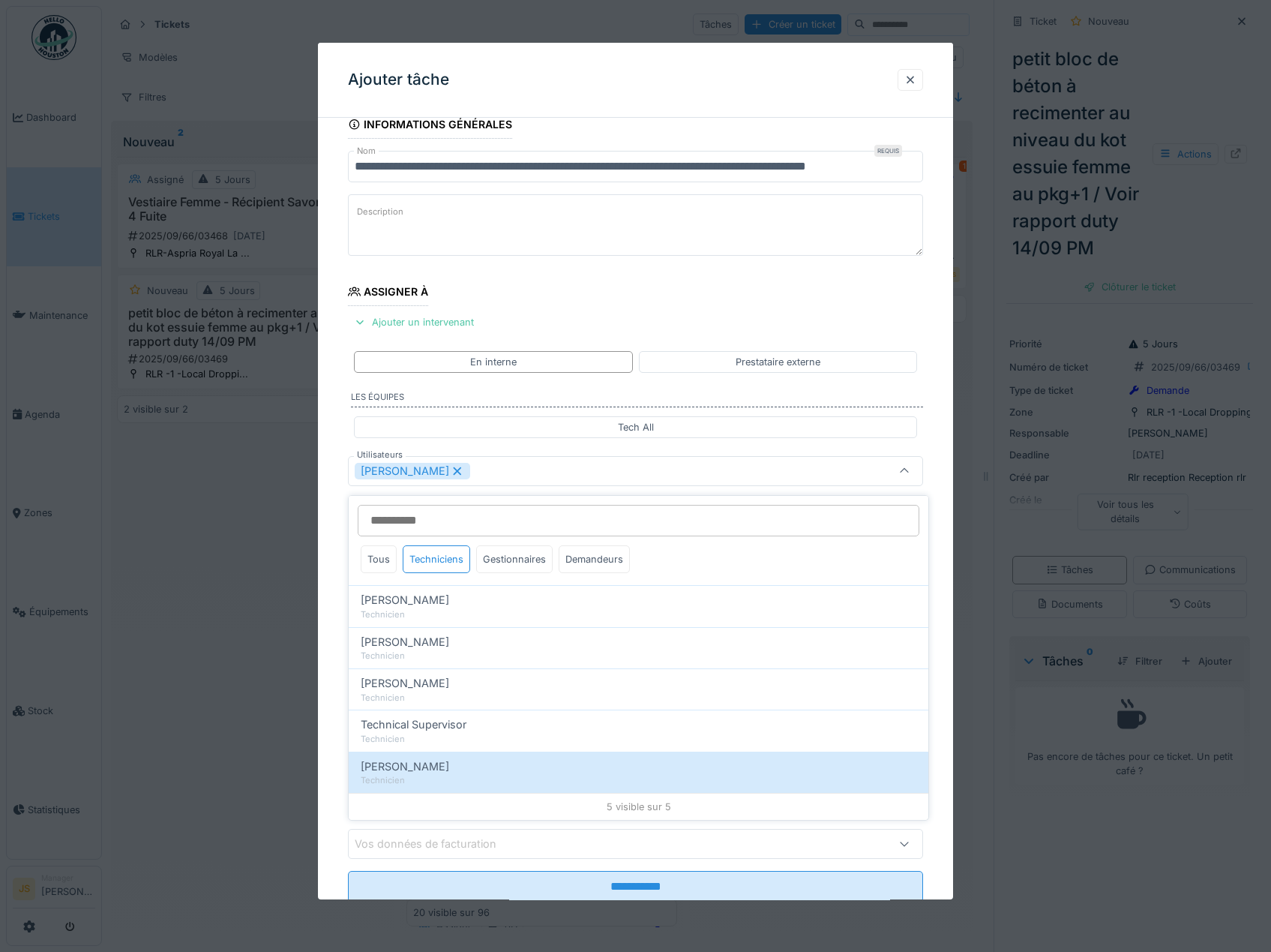
click at [325, 684] on div "**********" at bounding box center [636, 527] width 636 height 834
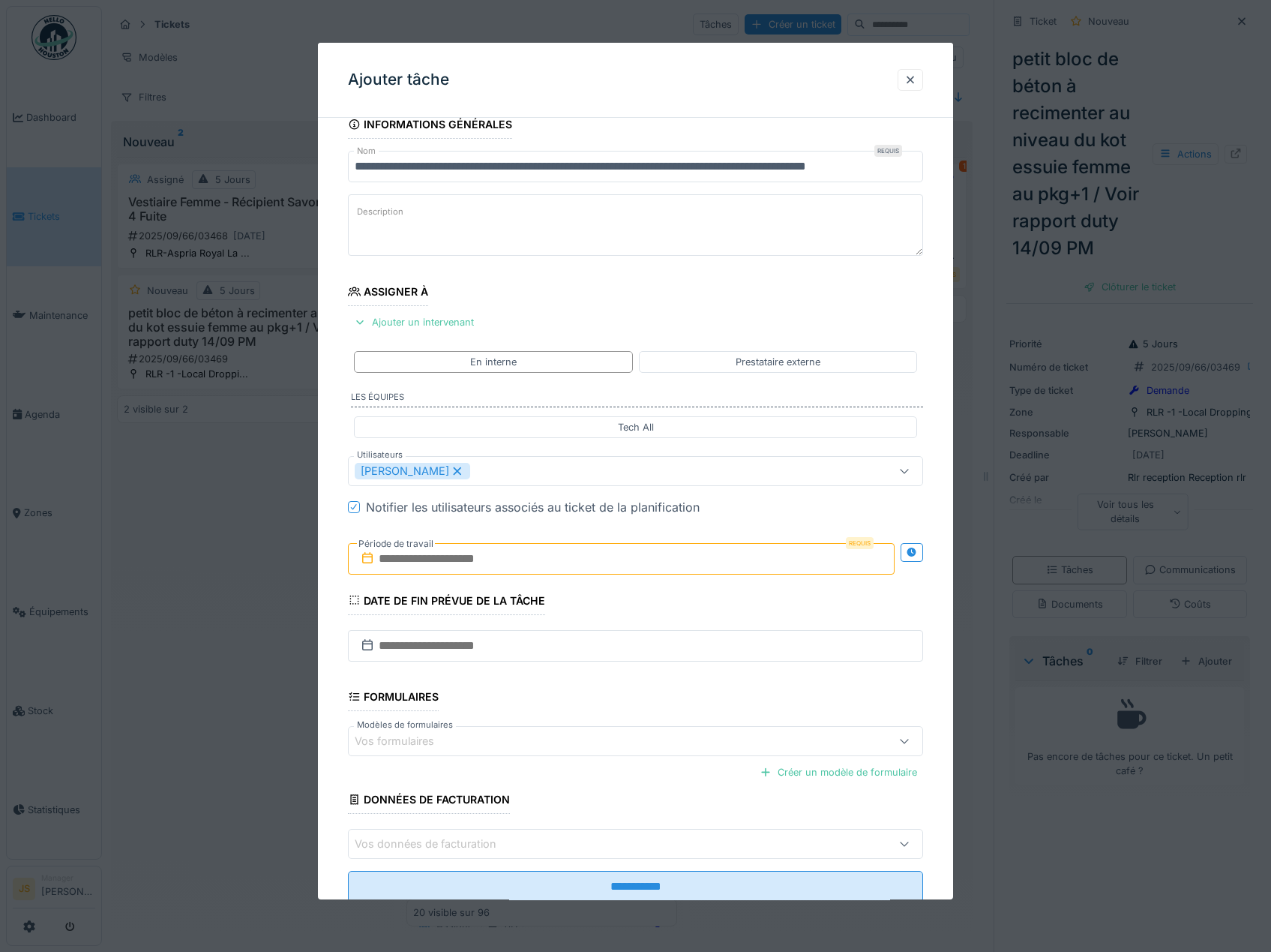
click at [409, 562] on input "text" at bounding box center [621, 559] width 547 height 31
click at [552, 710] on div "15" at bounding box center [550, 705] width 20 height 22
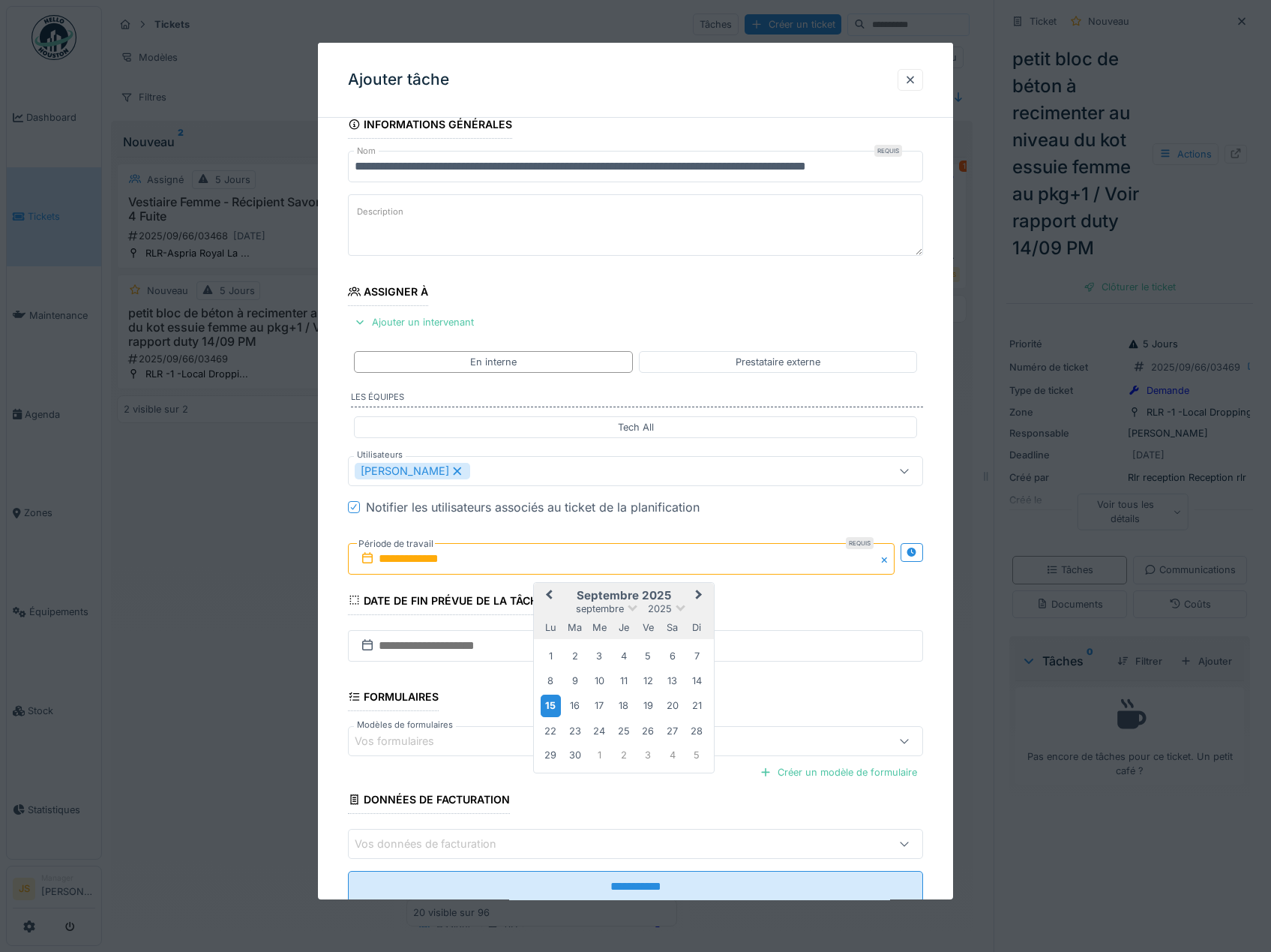
click at [552, 708] on div "15" at bounding box center [550, 705] width 20 height 22
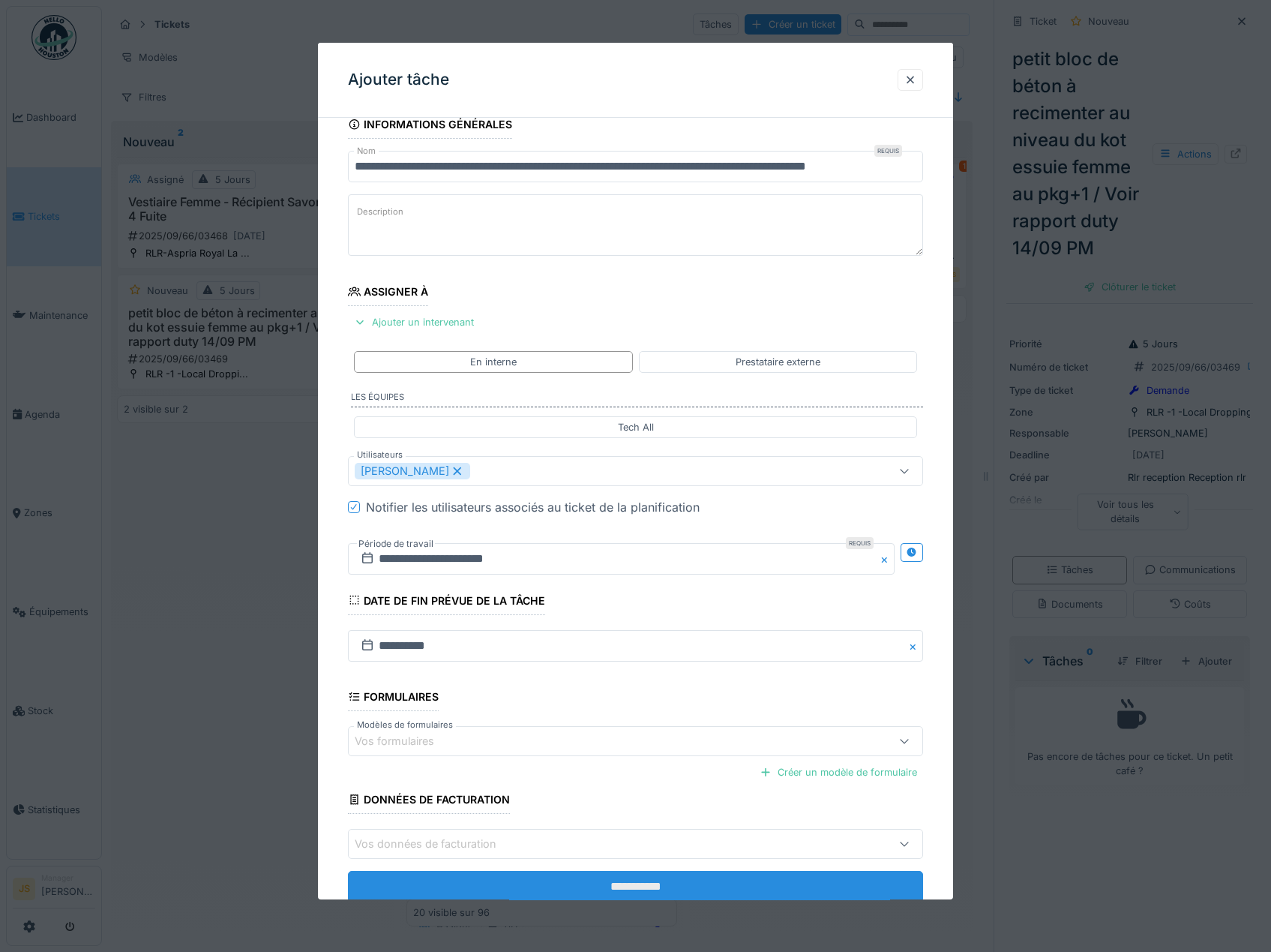
click at [626, 882] on input "**********" at bounding box center [636, 886] width 576 height 31
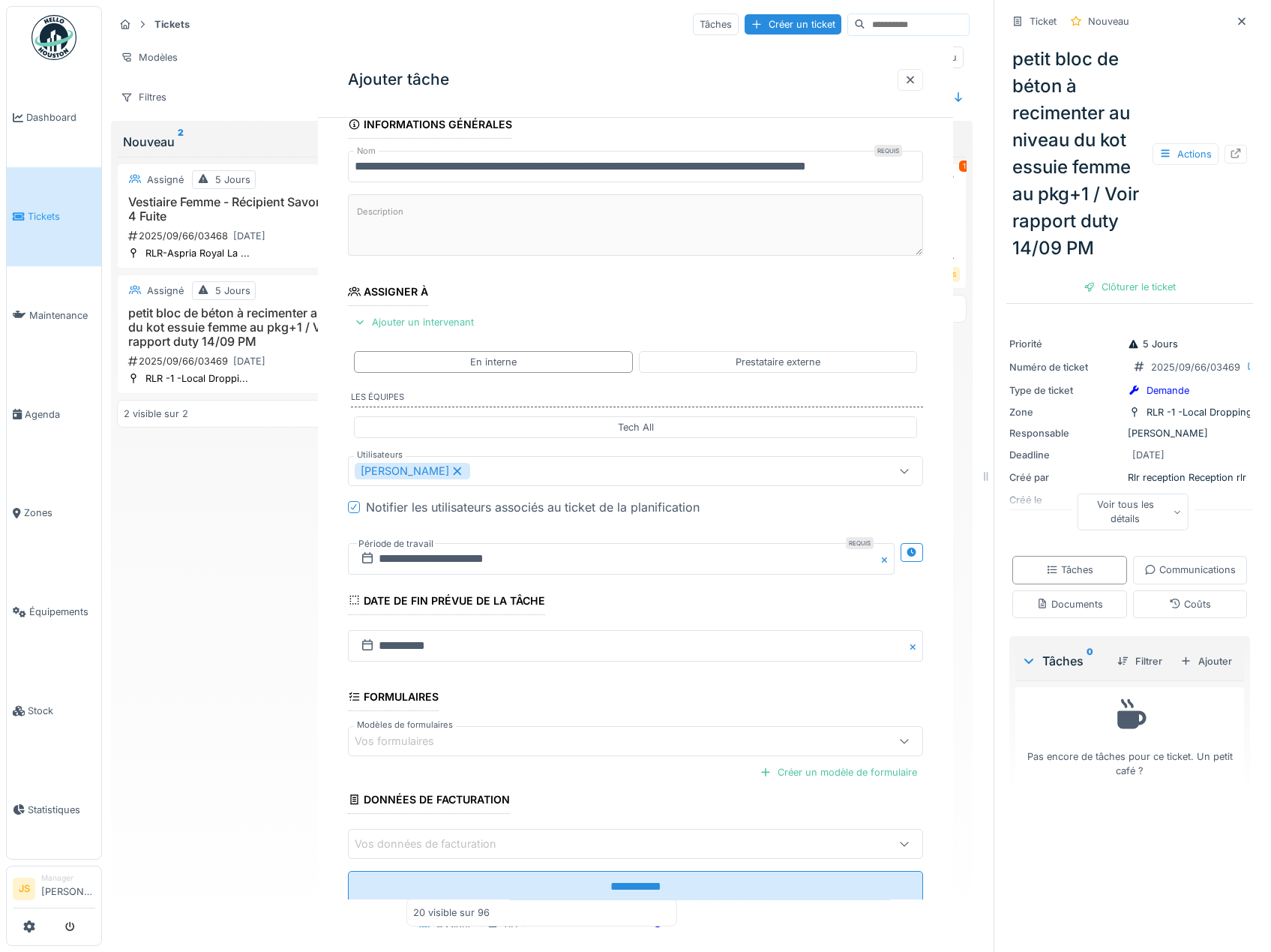
scroll to position [0, 0]
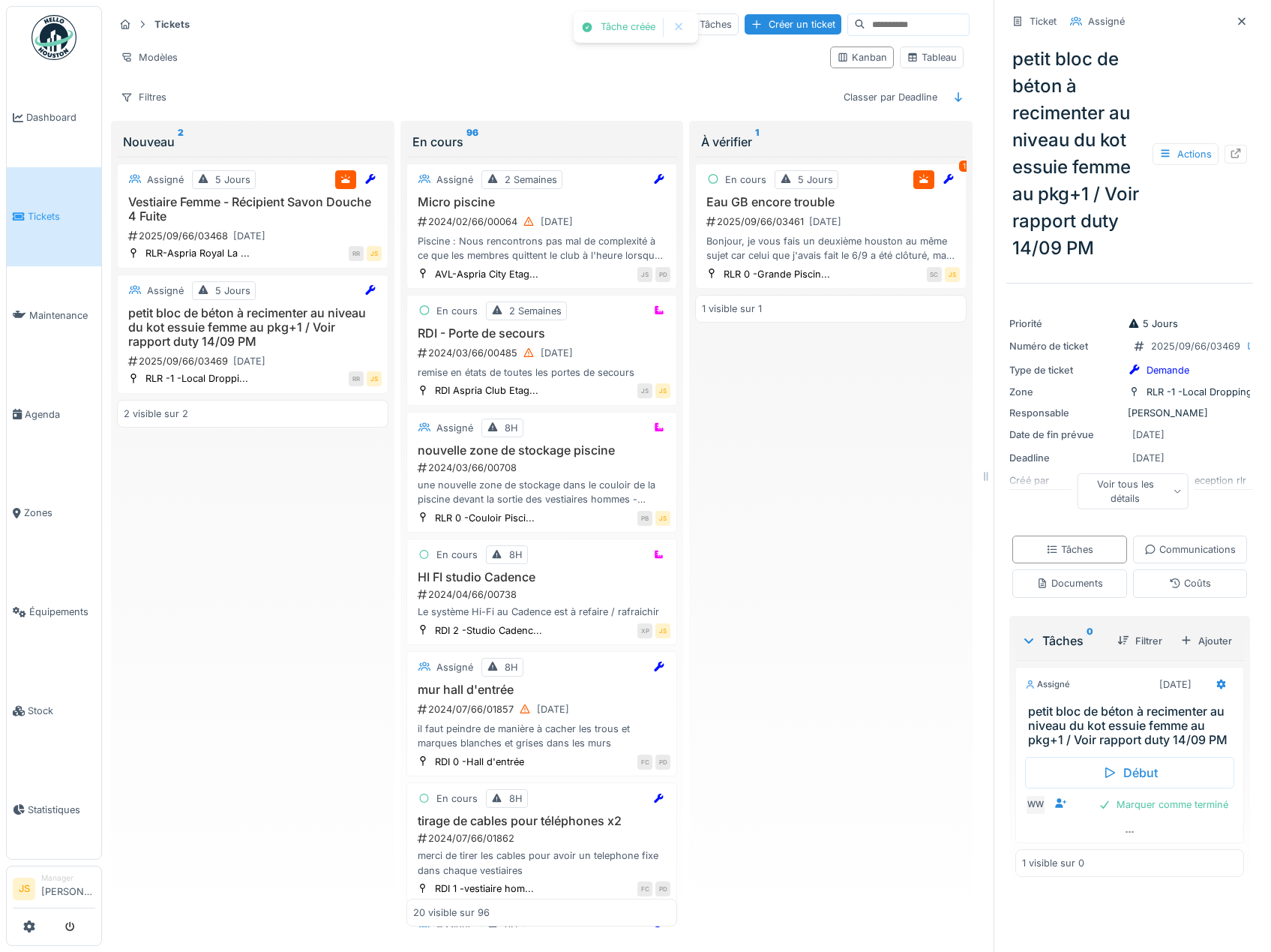
click at [825, 565] on div "En cours 5 Jours 1 Eau GB encore trouble 2025/09/66/03461 15/09/2025 Bonjour, j…" at bounding box center [831, 542] width 272 height 771
click at [45, 411] on span "Agenda" at bounding box center [60, 414] width 70 height 14
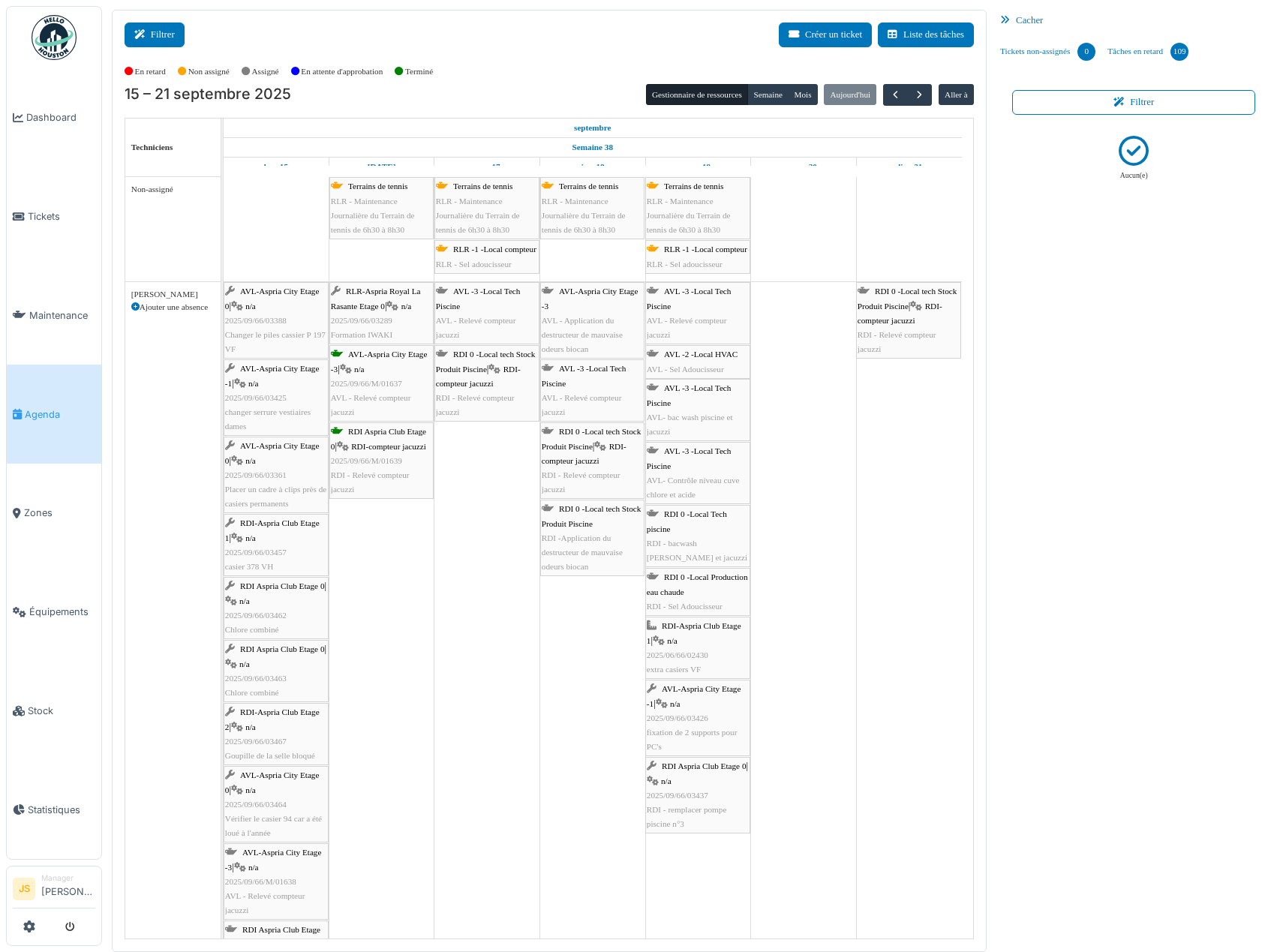
click at [150, 37] on icon at bounding box center [142, 35] width 16 height 10
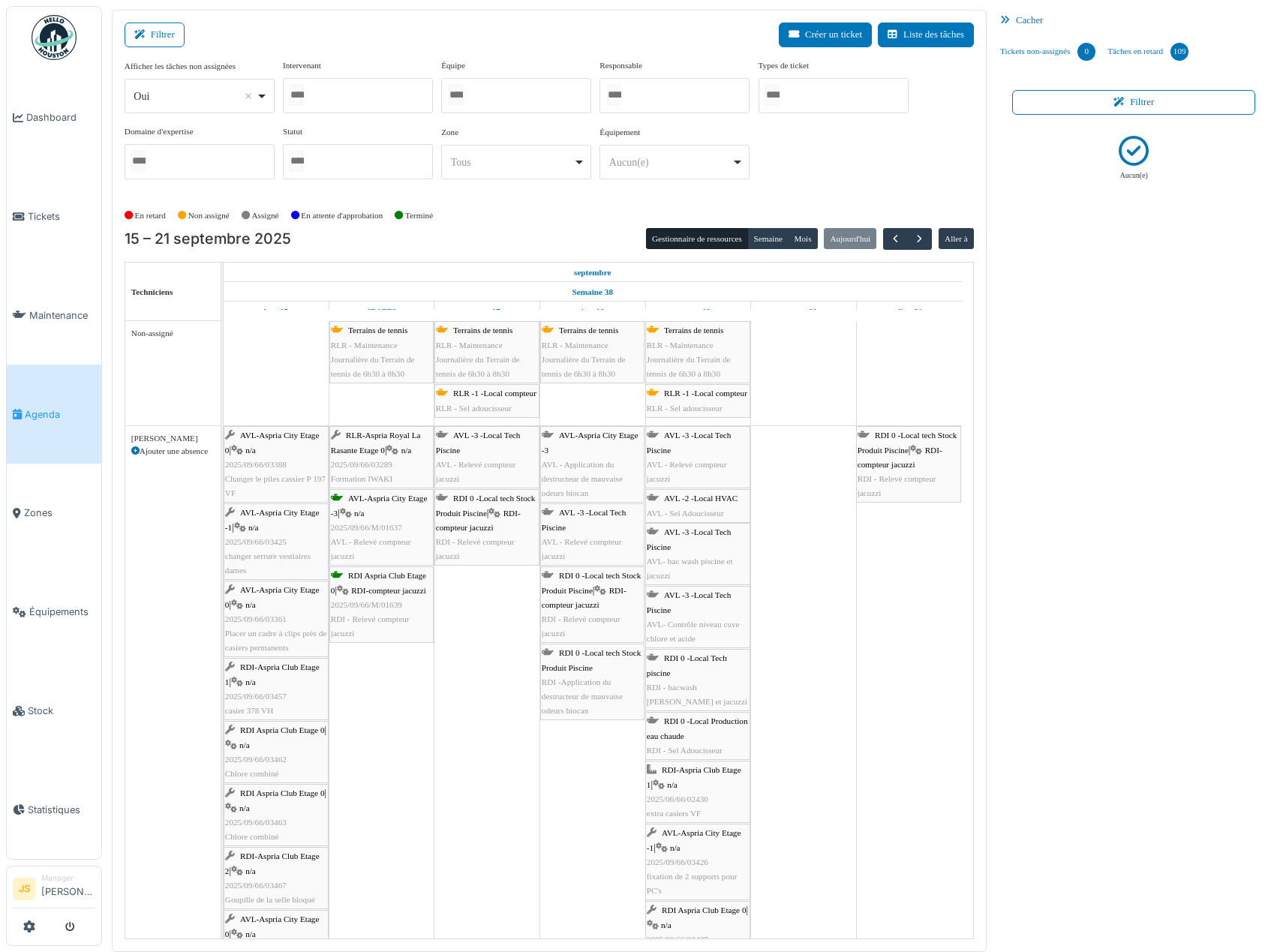
click at [342, 94] on div at bounding box center [358, 95] width 150 height 35
drag, startPoint x: 341, startPoint y: 314, endPoint x: 341, endPoint y: 301, distance: 13.0
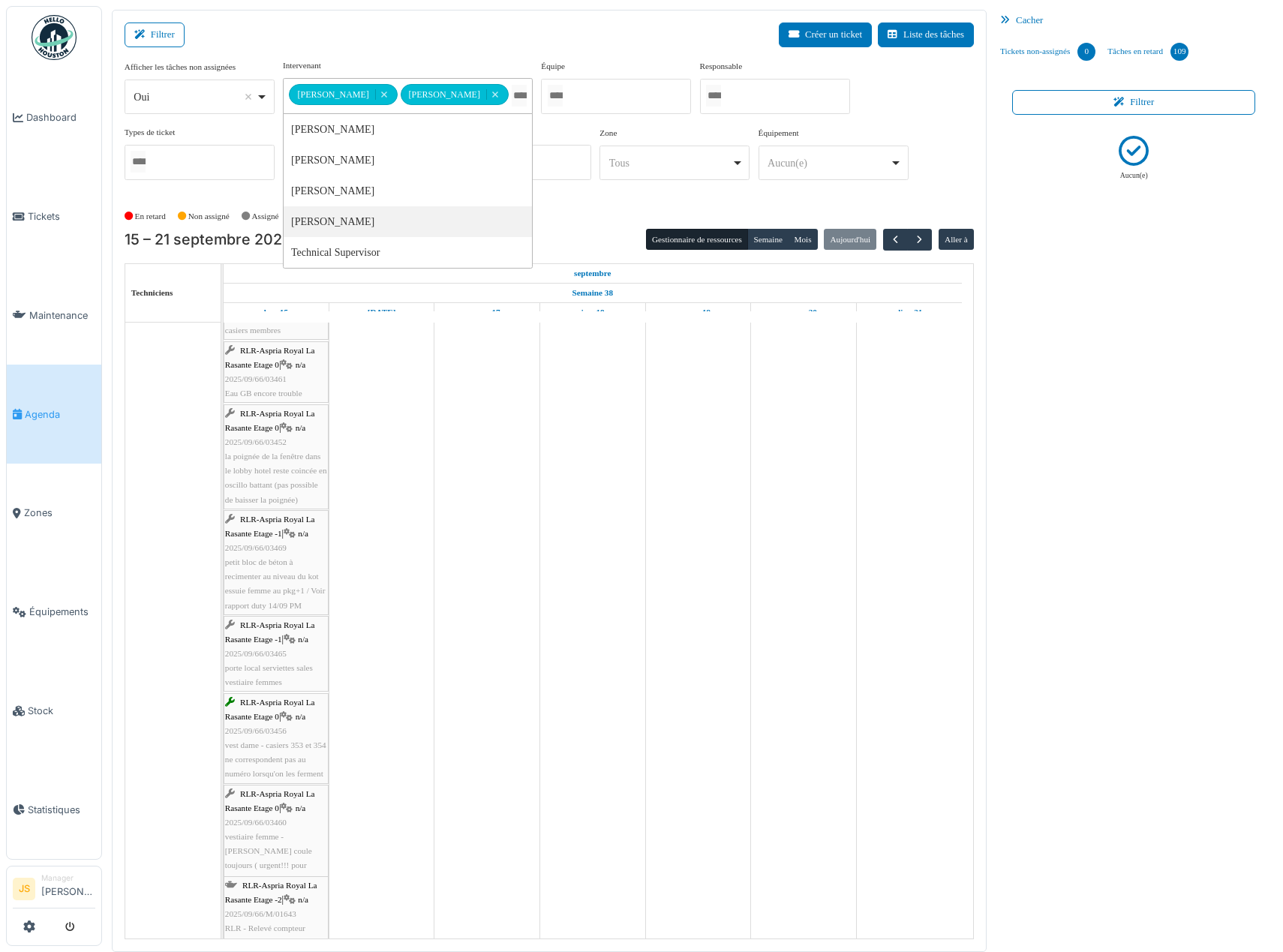
scroll to position [1661, 0]
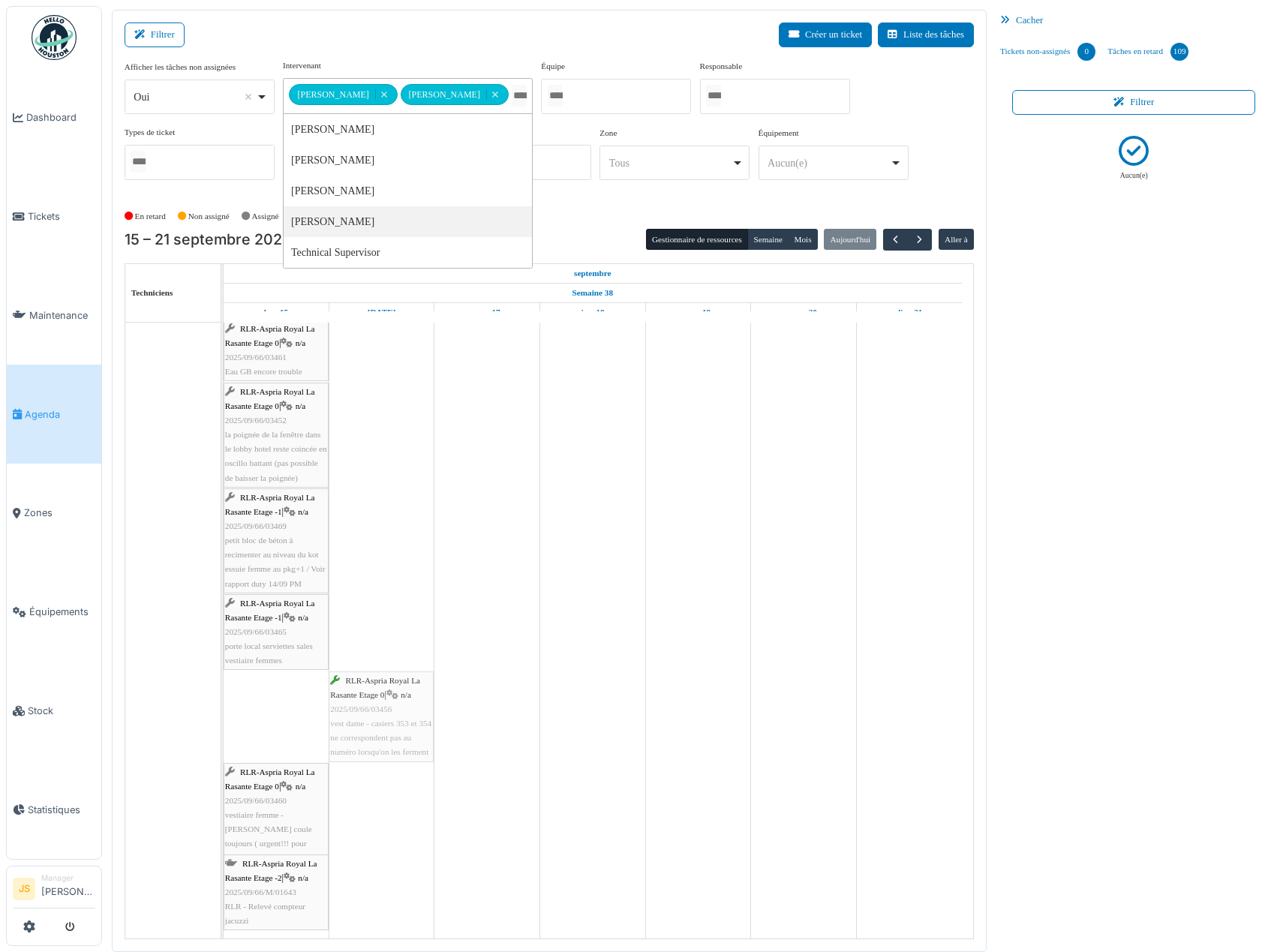
click at [223, 714] on div "RLR-Aspria Royal La Rasante Etage 0 | n/a 2025/09/66/03406 ch 10 - Cette chambr…" at bounding box center [223, 236] width 0 height 1406
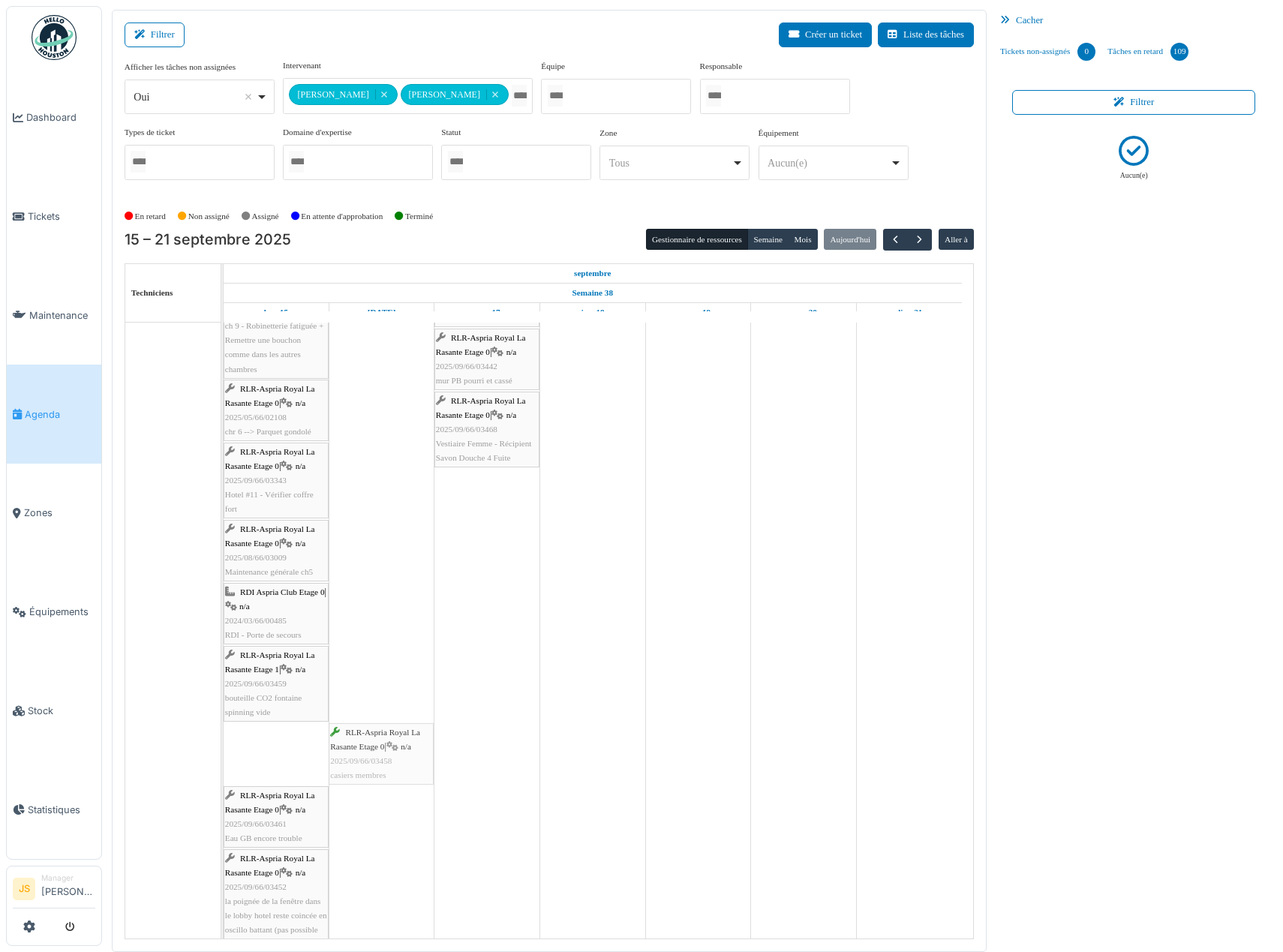
drag, startPoint x: 270, startPoint y: 751, endPoint x: 349, endPoint y: 754, distance: 79.1
click at [223, 754] on div "RLR-Aspria Royal La Rasante Etage 0 | n/a 2025/09/66/03406 ch 10 - Cette chambr…" at bounding box center [223, 657] width 0 height 1315
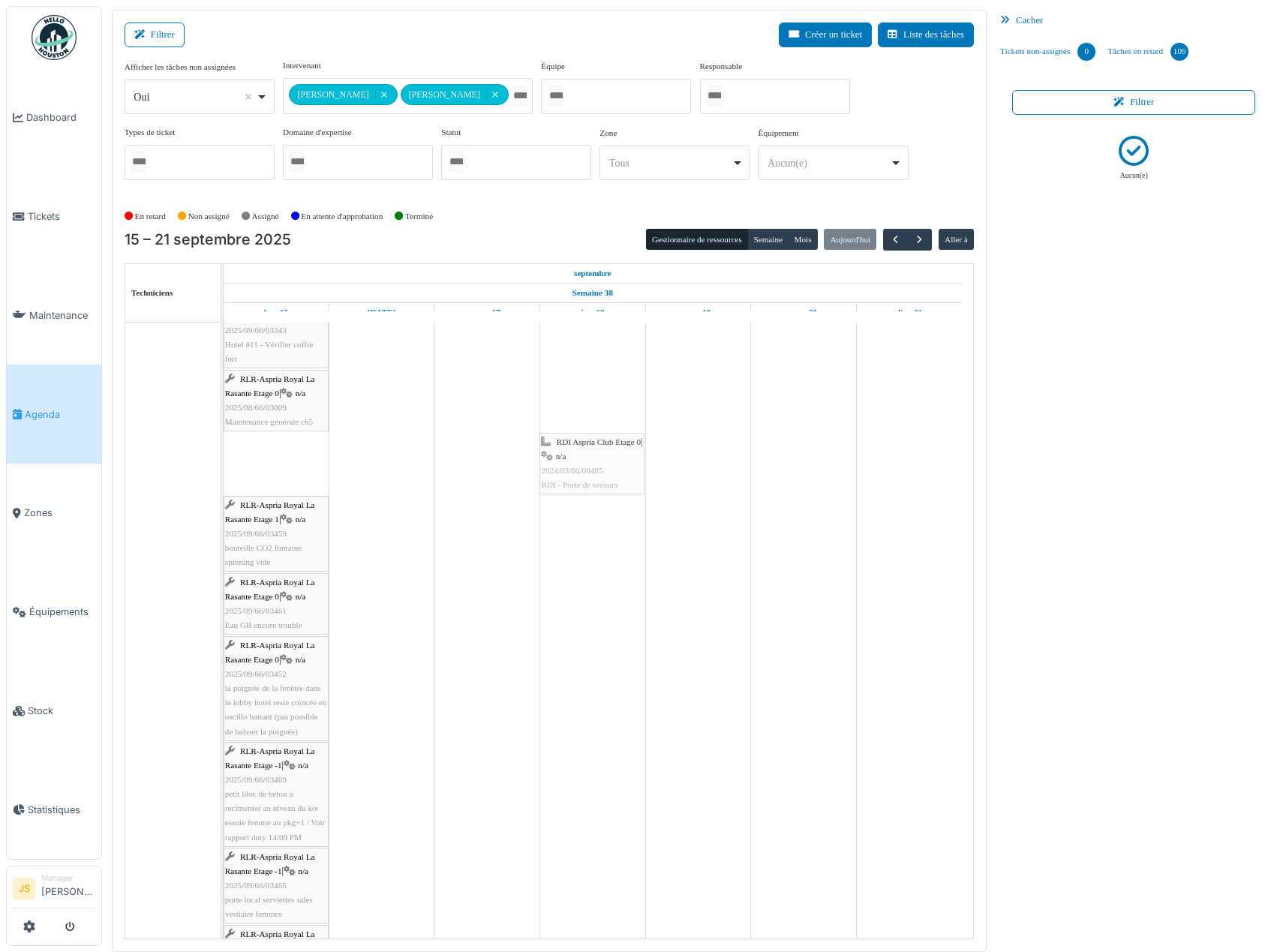
drag, startPoint x: 274, startPoint y: 462, endPoint x: 609, endPoint y: 462, distance: 335.0
click at [223, 462] on div "RLR-Aspria Royal La Rasante Etage 0 | n/a 2025/09/66/03406 ch 10 - Cette chambr…" at bounding box center [223, 475] width 0 height 1252
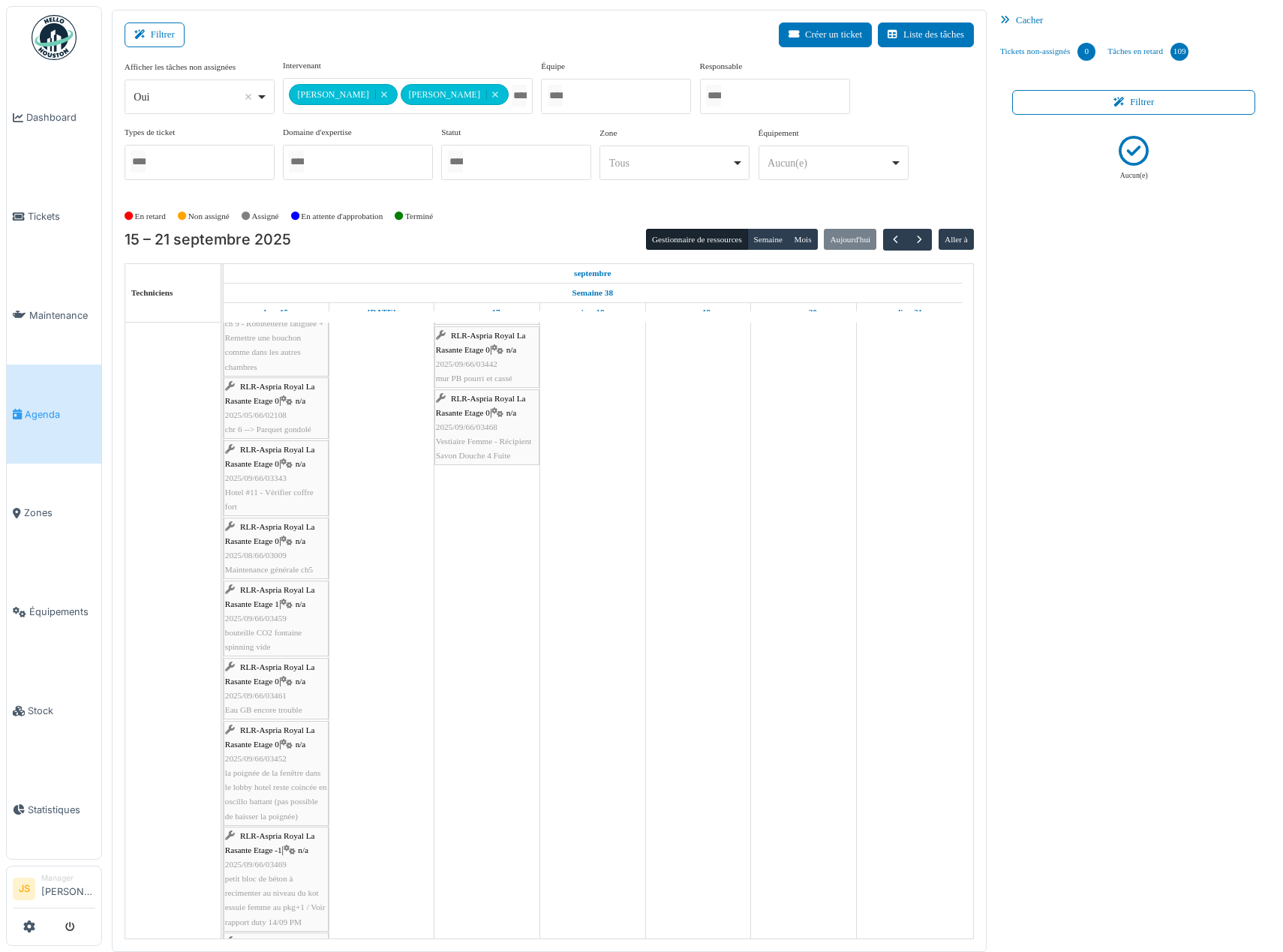
scroll to position [1129, 0]
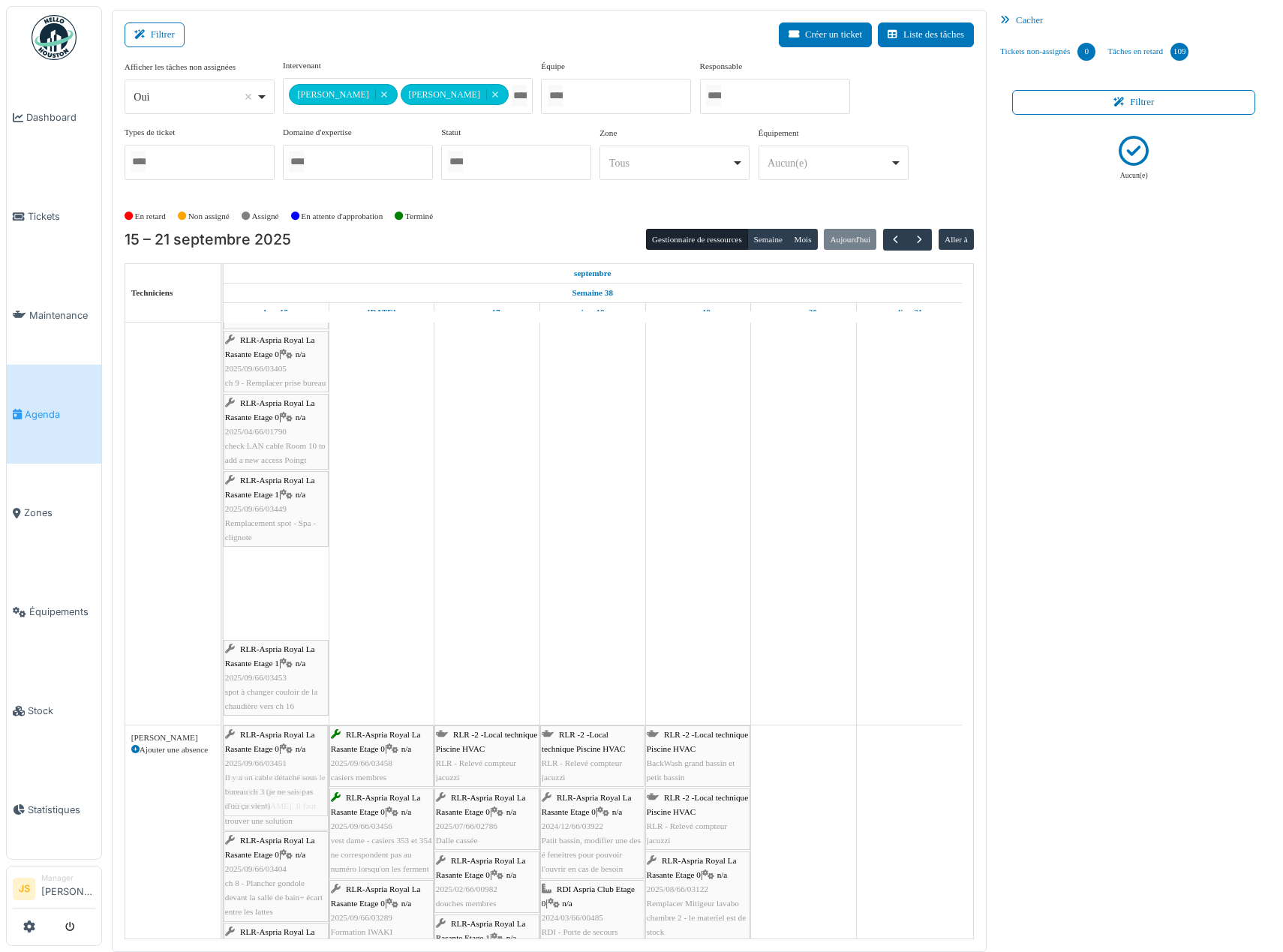
drag, startPoint x: 277, startPoint y: 594, endPoint x: 250, endPoint y: 754, distance: 162.3
click at [250, 758] on tbody "Terrains de tennis RLR - Maintenance Journalière du Terrain de tennis de 6h30 à…" at bounding box center [592, 885] width 738 height 2062
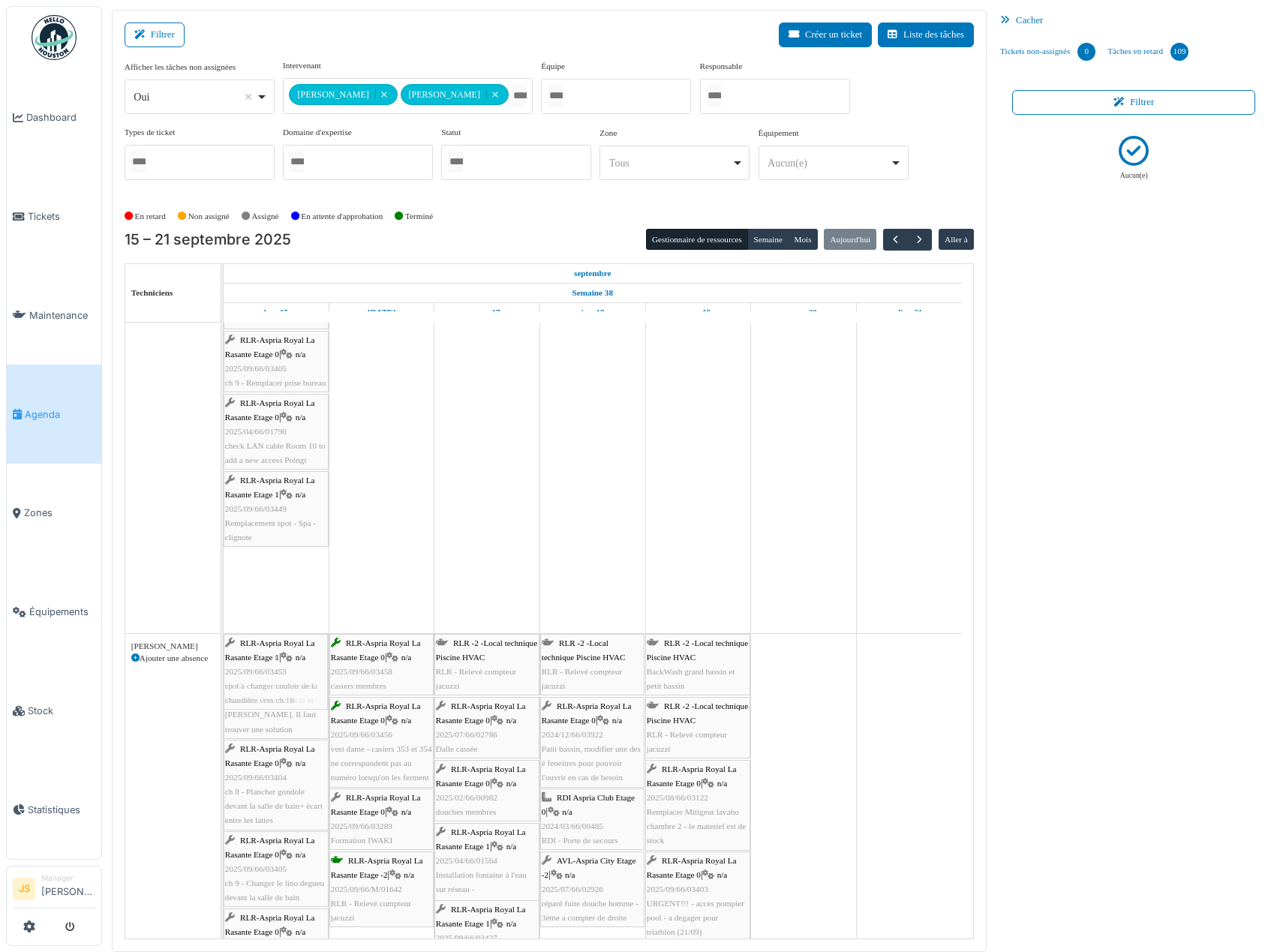
drag, startPoint x: 287, startPoint y: 594, endPoint x: 274, endPoint y: 647, distance: 54.6
click at [276, 680] on tbody "Terrains de tennis RLR - Maintenance Journalière du Terrain de tennis de 6h30 à…" at bounding box center [592, 885] width 738 height 2062
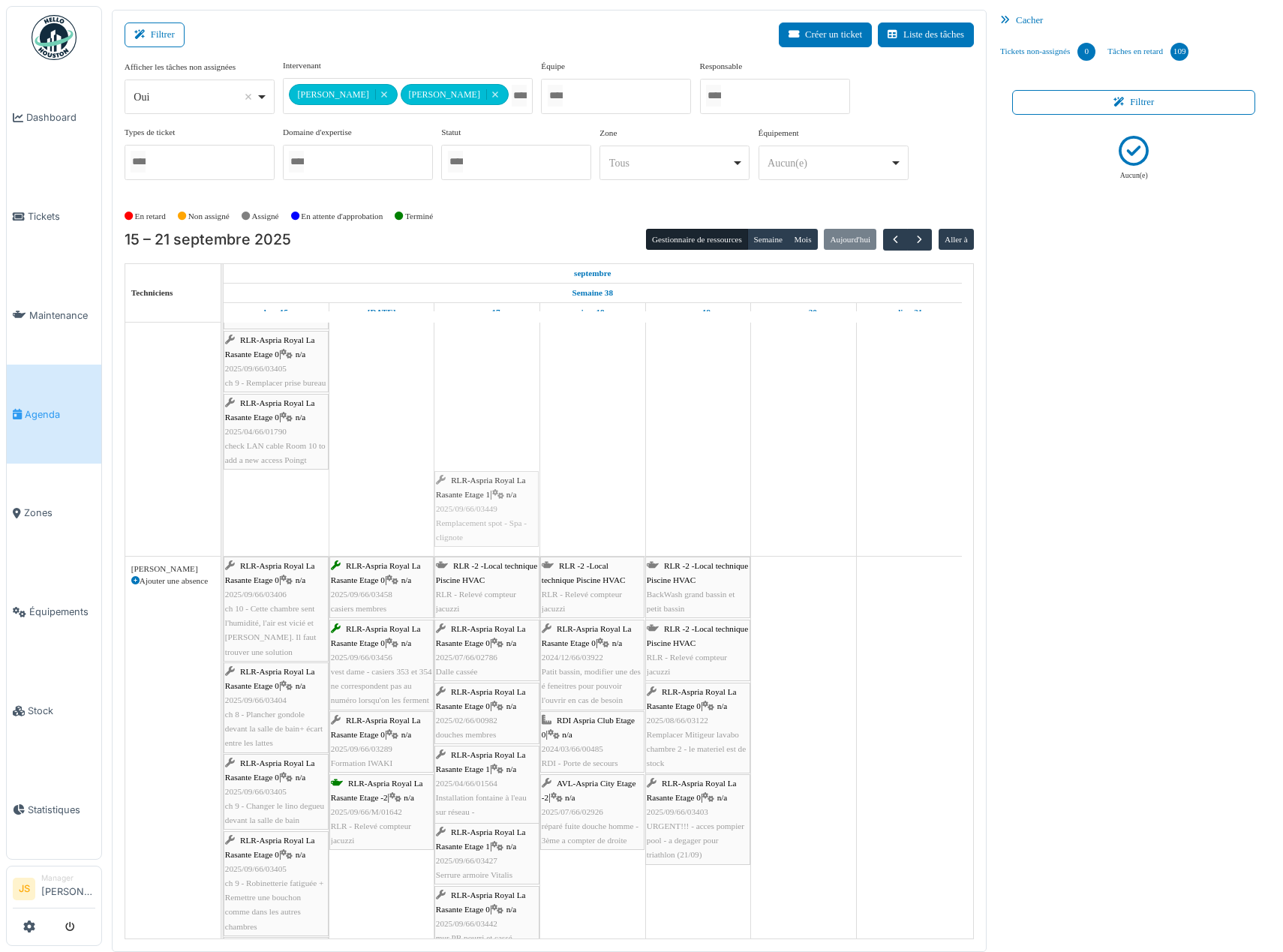
drag, startPoint x: 274, startPoint y: 515, endPoint x: 439, endPoint y: 502, distance: 165.5
click at [223, 497] on div "RLR-Aspria Royal La Rasante Etage 0 | n/a 2025/07/66/02658 3 prises qui ne fonc…" at bounding box center [223, 257] width 0 height 597
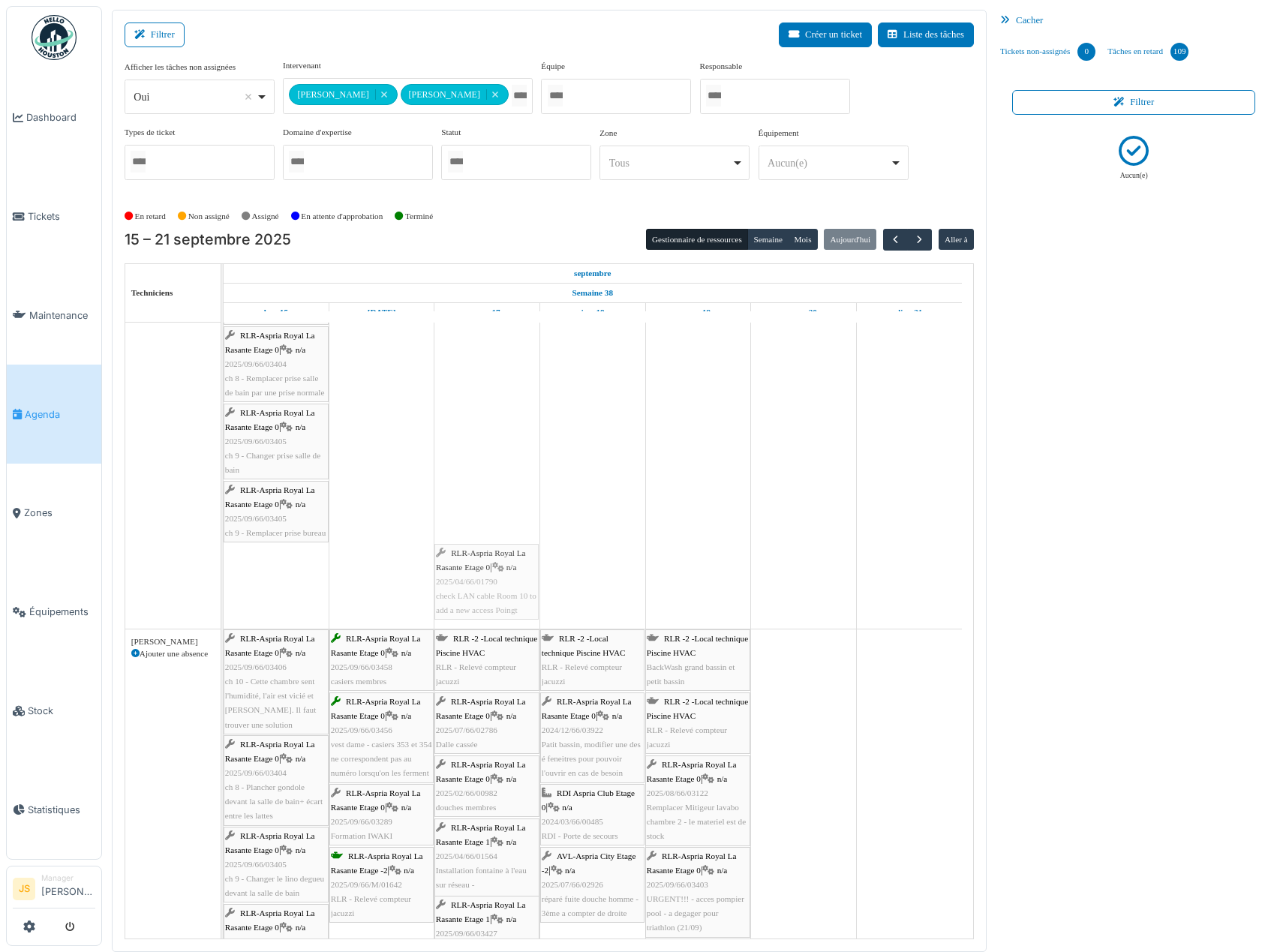
drag, startPoint x: 286, startPoint y: 586, endPoint x: 431, endPoint y: 568, distance: 146.1
click at [223, 575] on div "RLR-Aspria Royal La Rasante Etage 0 | n/a 2025/07/66/02658 3 prises qui ne fonc…" at bounding box center [223, 368] width 0 height 520
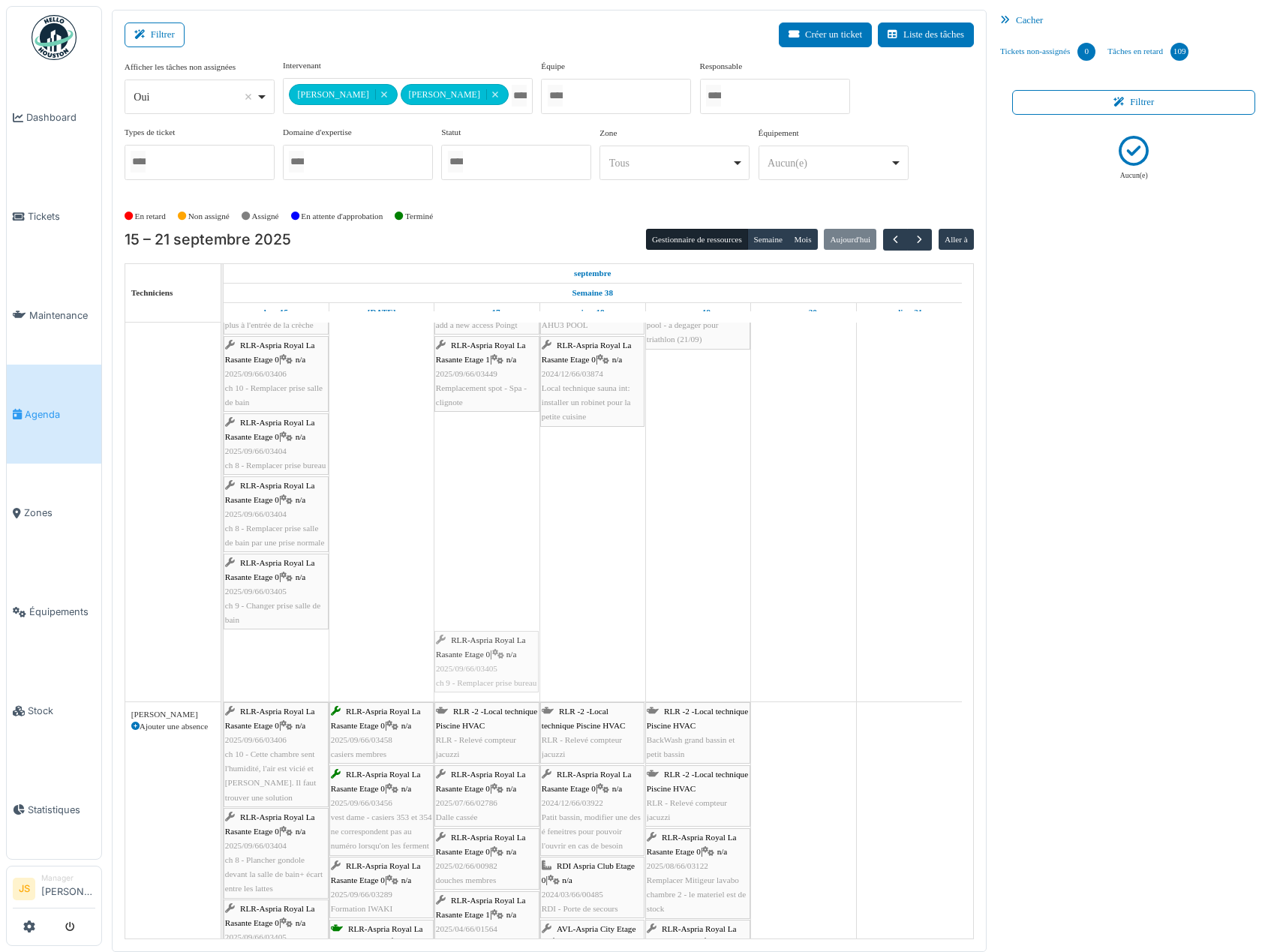
drag, startPoint x: 276, startPoint y: 656, endPoint x: 479, endPoint y: 629, distance: 204.8
click at [223, 633] on div "RLR-Aspria Royal La Rasante Etage 0 | n/a 2025/07/66/02658 3 prises qui ne fonc…" at bounding box center [223, 480] width 0 height 443
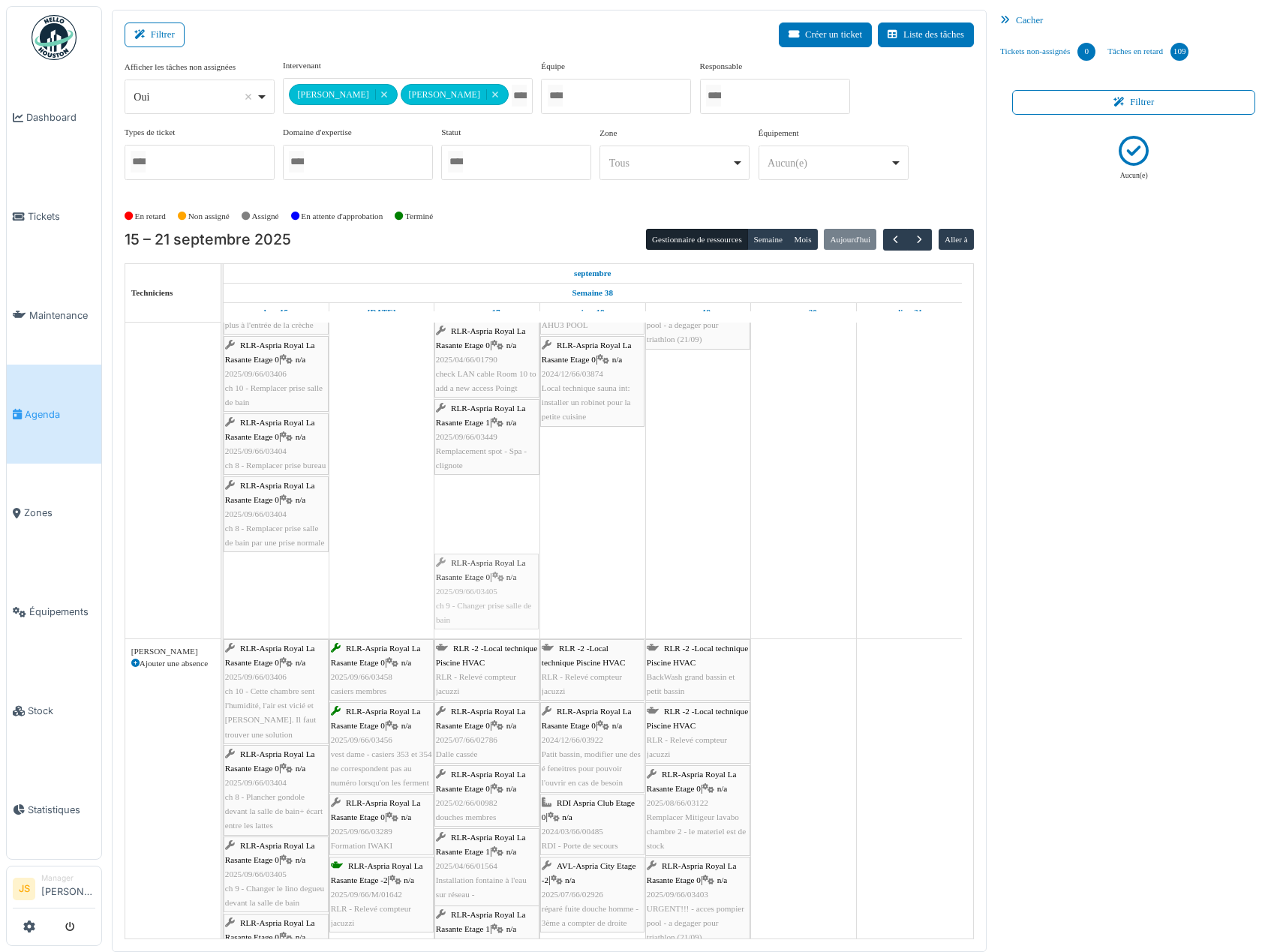
drag, startPoint x: 272, startPoint y: 597, endPoint x: 451, endPoint y: 592, distance: 179.1
click at [223, 592] on div "RLR-Aspria Royal La Rasante Etage 0 | n/a 2025/07/66/02658 3 prises qui ne fonc…" at bounding box center [223, 448] width 0 height 380
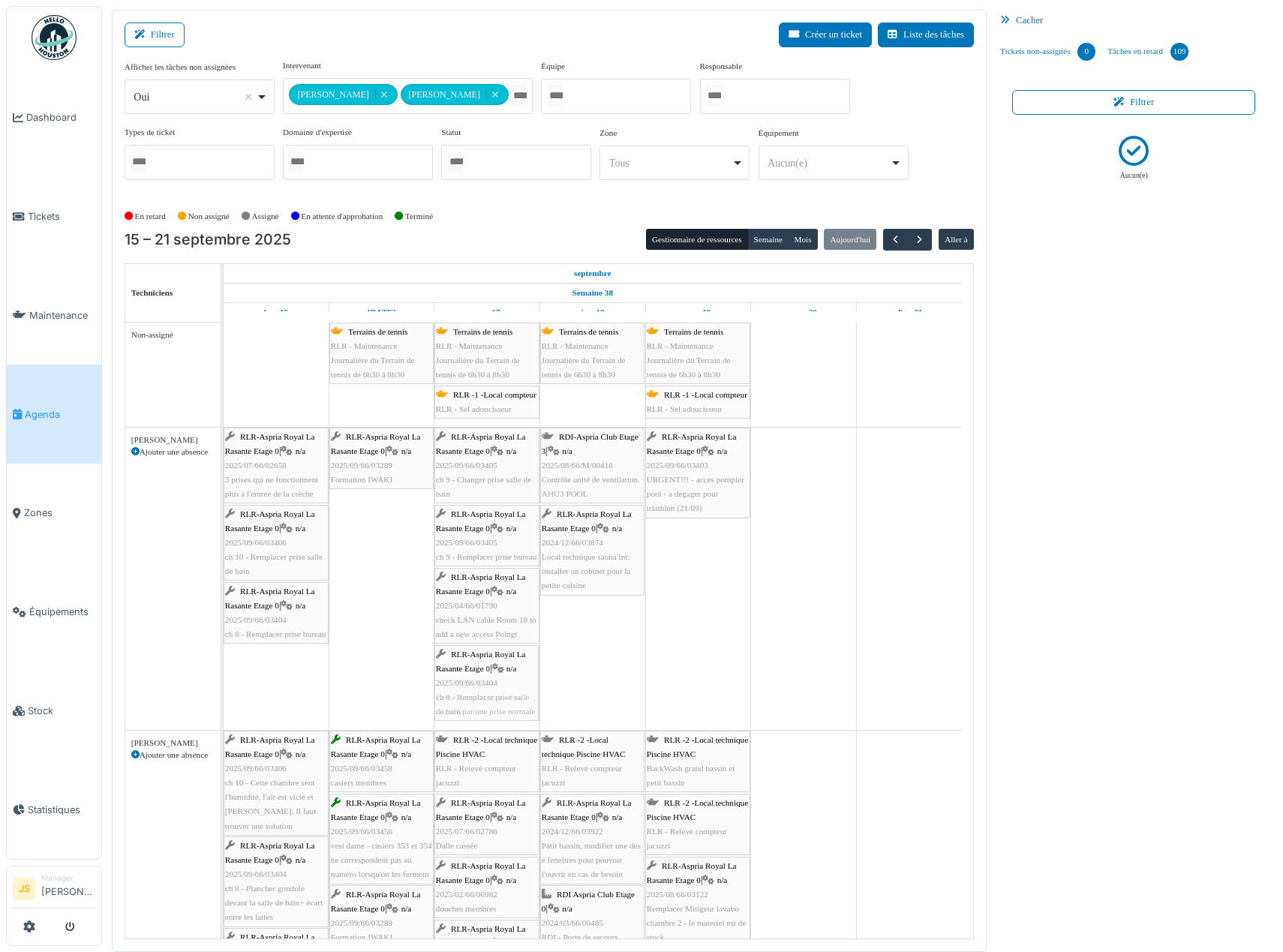
drag, startPoint x: 269, startPoint y: 692, endPoint x: 403, endPoint y: 673, distance: 135.3
click at [223, 682] on div "RLR-Aspria Royal La Rasante Etage 0 | n/a 2025/07/66/02658 3 prises qui ne fonc…" at bounding box center [223, 579] width 0 height 302
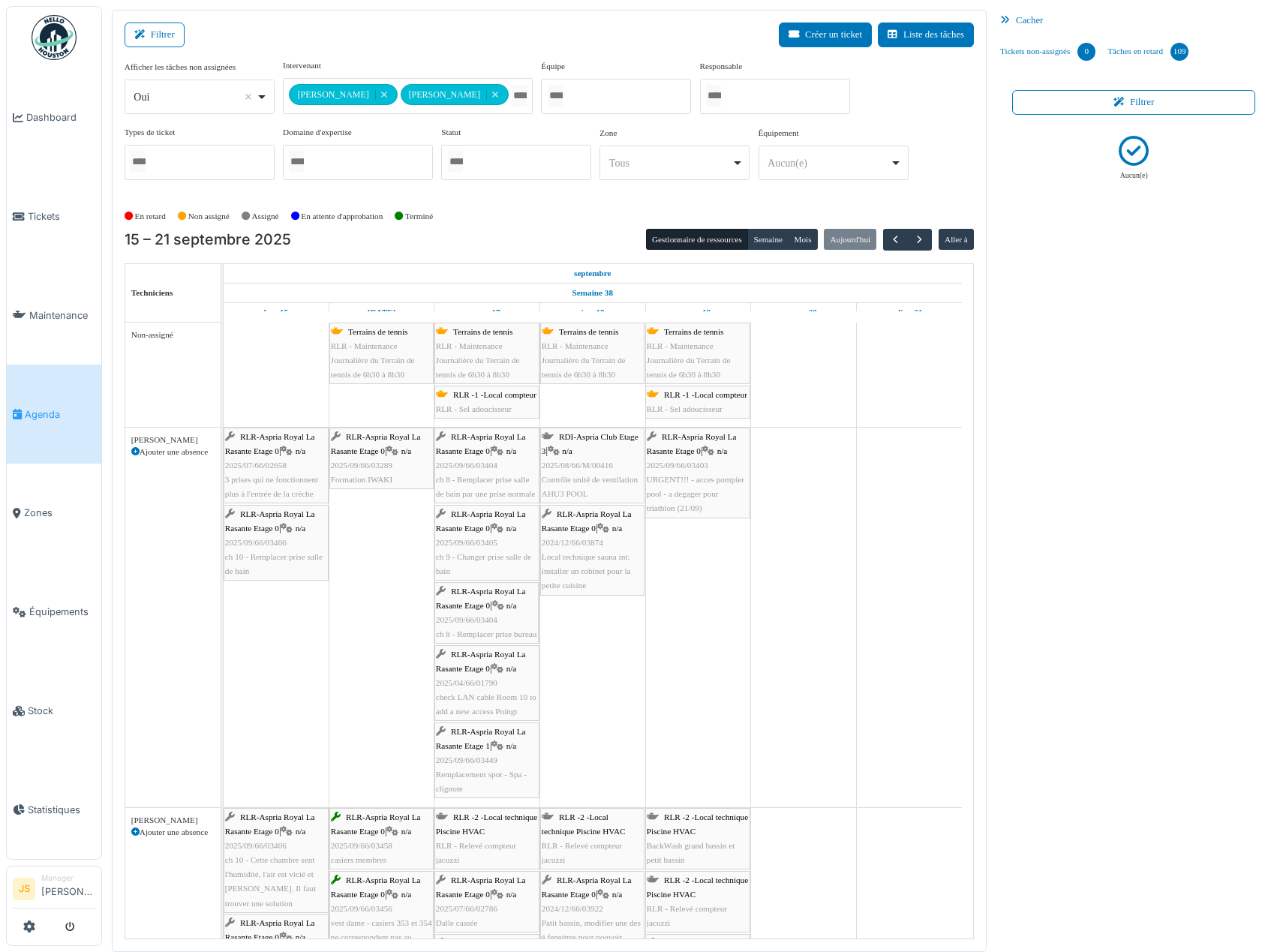
drag, startPoint x: 270, startPoint y: 625, endPoint x: 395, endPoint y: 615, distance: 125.4
click at [223, 620] on div "RLR-Aspria Royal La Rasante Etage 0 | n/a 2025/07/66/02658 3 prises qui ne fonc…" at bounding box center [223, 618] width 0 height 380
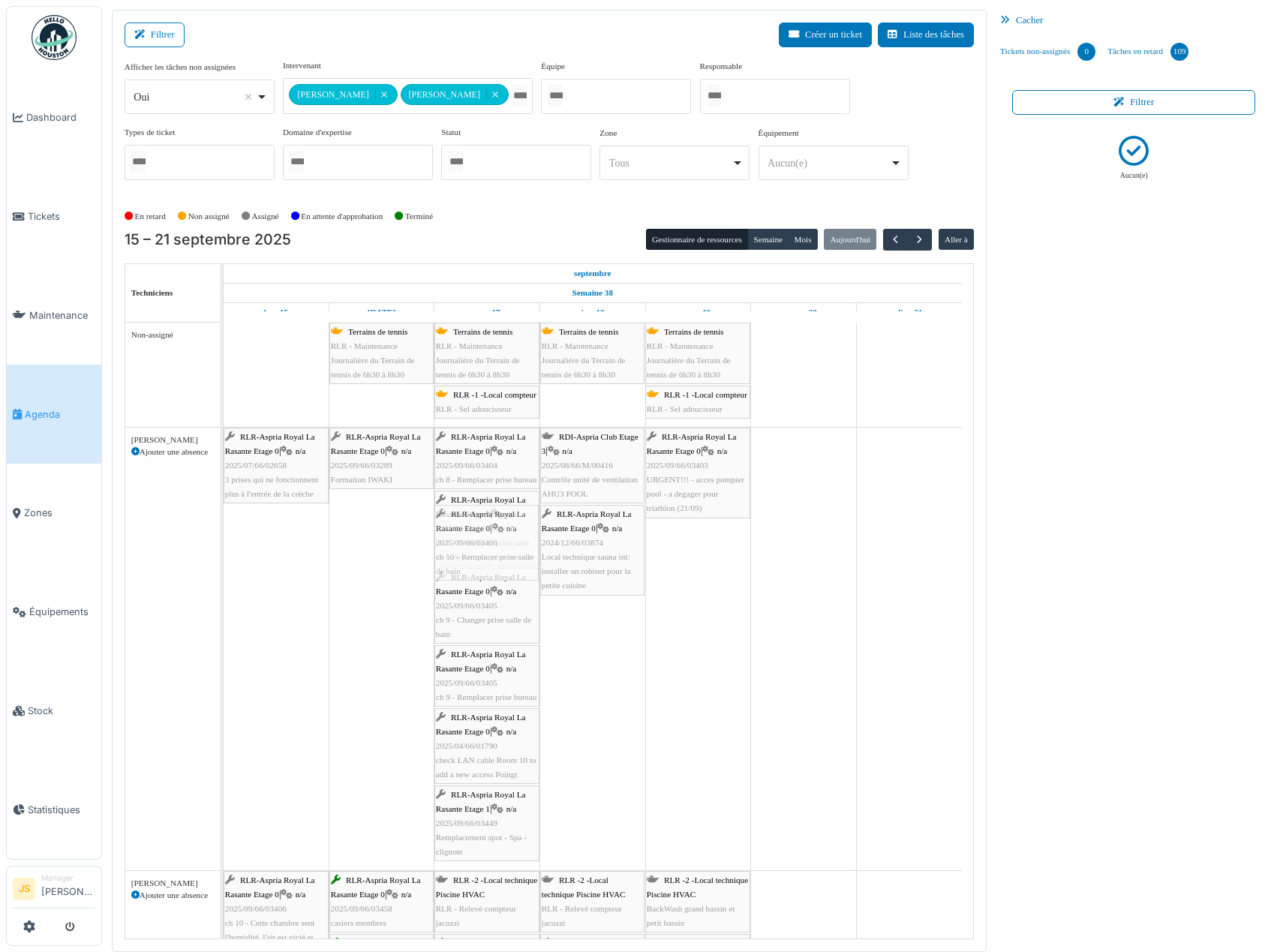
drag, startPoint x: 273, startPoint y: 554, endPoint x: 461, endPoint y: 556, distance: 188.0
click at [223, 556] on div "RLR-Aspria Royal La Rasante Etage 0 | n/a 2025/07/66/02658 3 prises qui ne fonc…" at bounding box center [223, 649] width 0 height 443
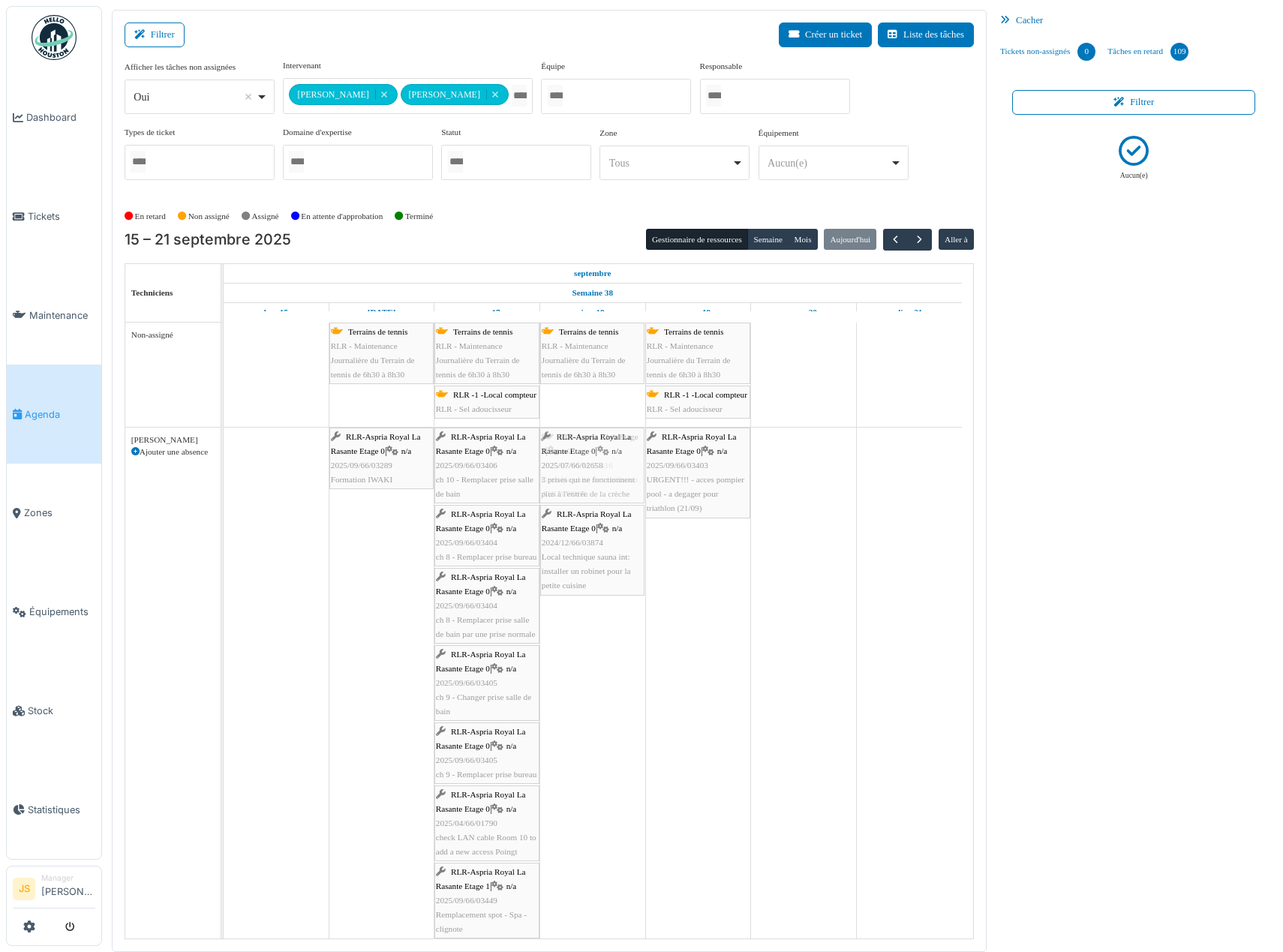
drag, startPoint x: 266, startPoint y: 479, endPoint x: 625, endPoint y: 476, distance: 359.0
click at [223, 476] on div "RLR-Aspria Royal La Rasante Etage 0 | n/a 2025/07/66/02658 3 prises qui ne fonc…" at bounding box center [223, 687] width 0 height 520
